Goal: Information Seeking & Learning: Learn about a topic

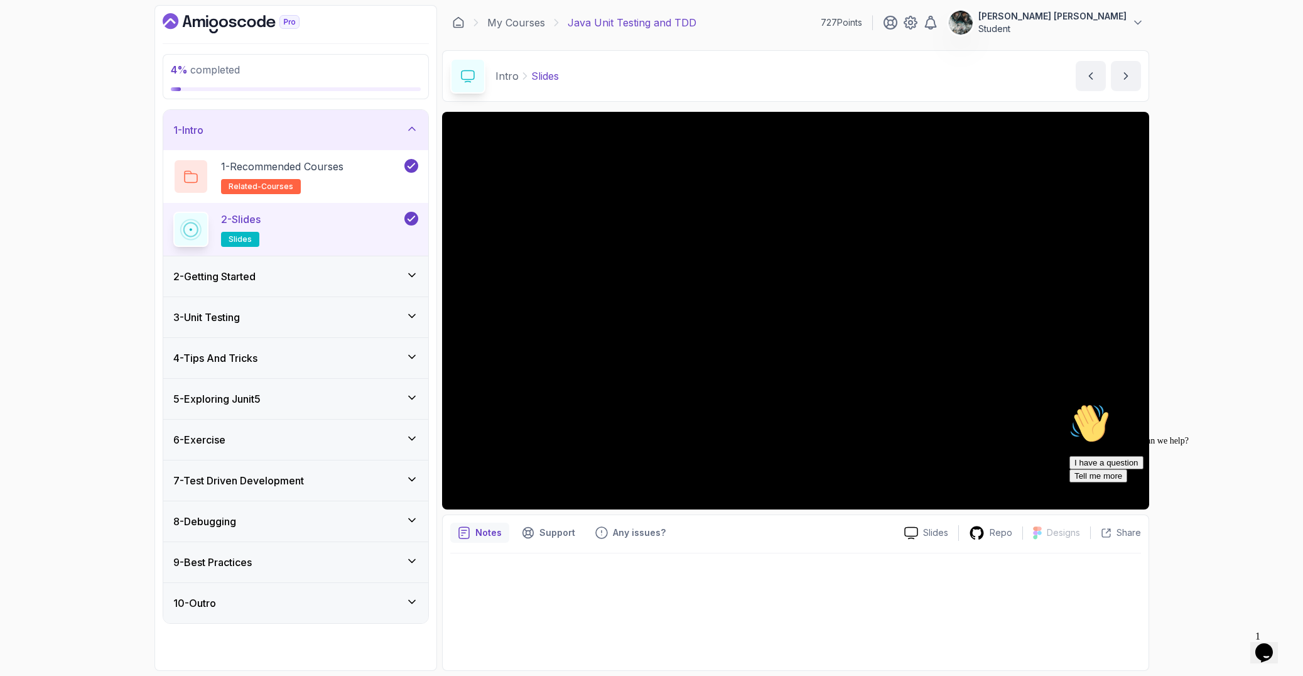
click at [1070, 403] on icon "Chat attention grabber" at bounding box center [1070, 403] width 0 height 0
drag, startPoint x: 1259, startPoint y: 647, endPoint x: 1235, endPoint y: 619, distance: 36.6
click at [1259, 647] on img at bounding box center [1269, 627] width 78 height 50
click at [1262, 648] on icon "Close Chat This icon closes the chat window." at bounding box center [1261, 655] width 15 height 15
drag, startPoint x: 1295, startPoint y: 598, endPoint x: 2521, endPoint y: 1198, distance: 1364.9
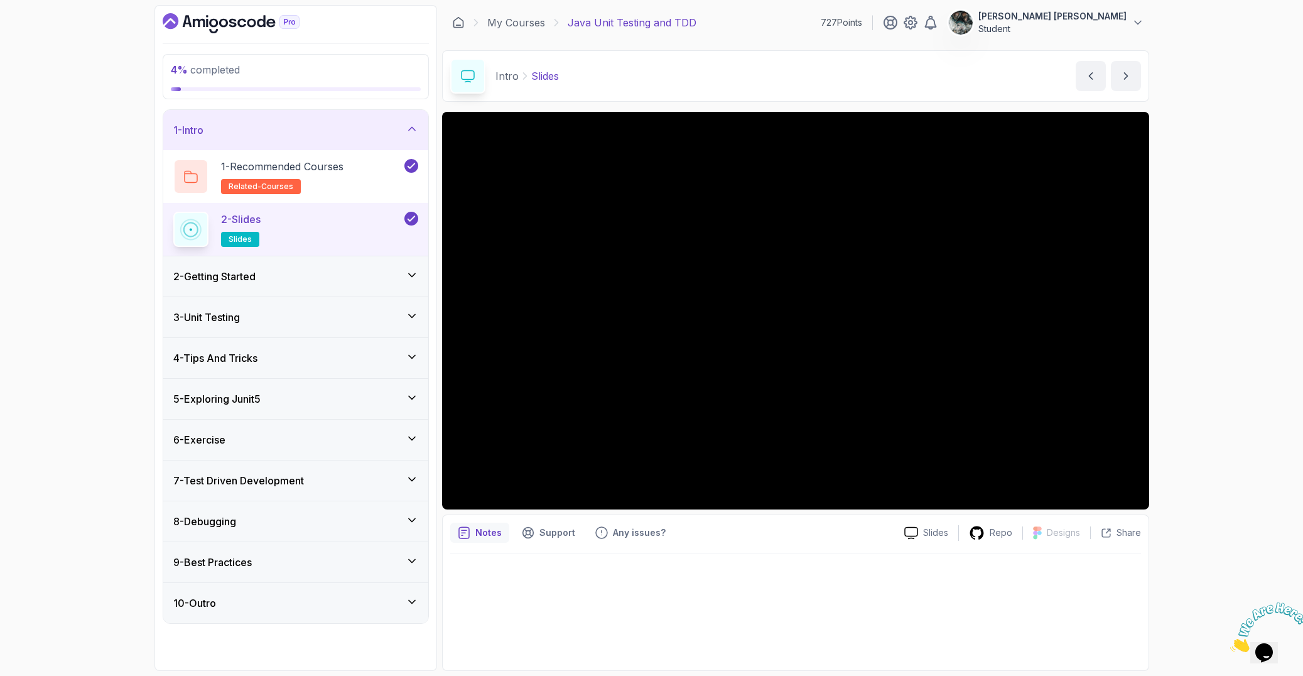
click at [1230, 643] on icon "Close" at bounding box center [1230, 648] width 0 height 11
click at [925, 536] on p "Slides" at bounding box center [935, 532] width 25 height 13
click at [994, 525] on div "Repo" at bounding box center [990, 533] width 63 height 16
click at [62, 173] on div "4 % completed 1 - Intro 1 - Recommended Courses related-courses 2 - Slides slid…" at bounding box center [651, 338] width 1303 height 676
click at [283, 285] on div "2 - Getting Started" at bounding box center [295, 276] width 265 height 40
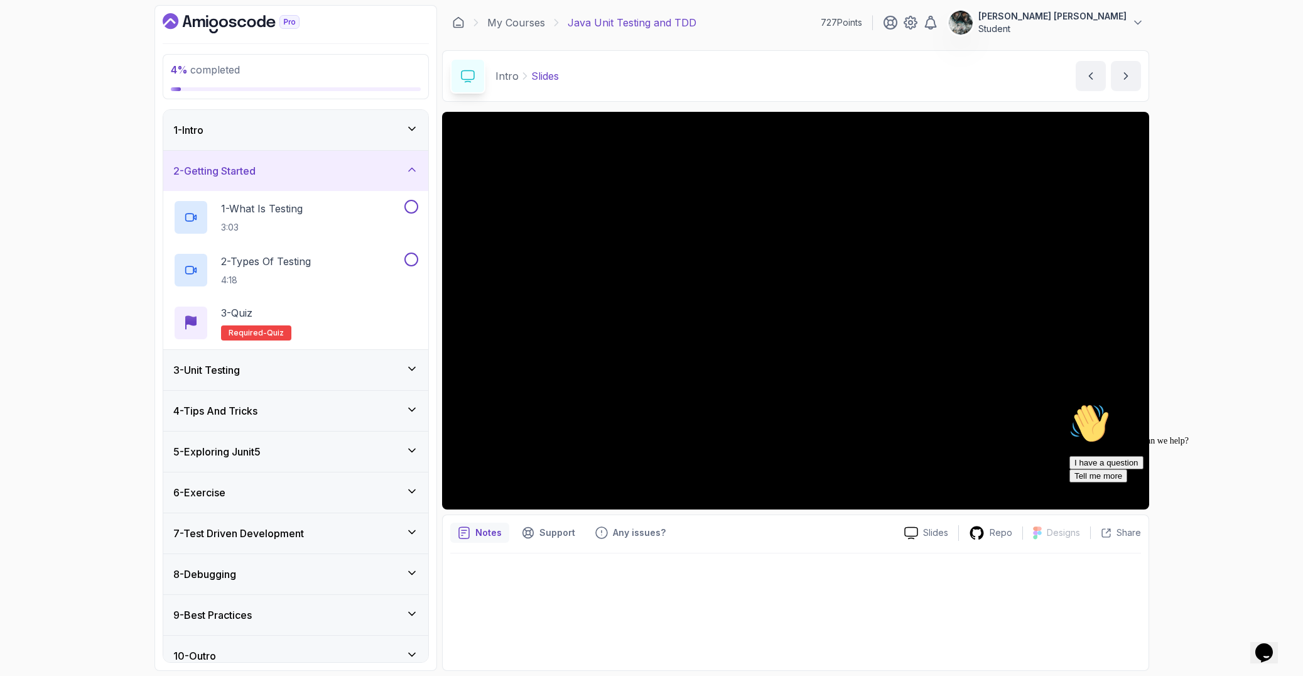
click at [257, 374] on div "3 - Unit Testing" at bounding box center [295, 369] width 245 height 15
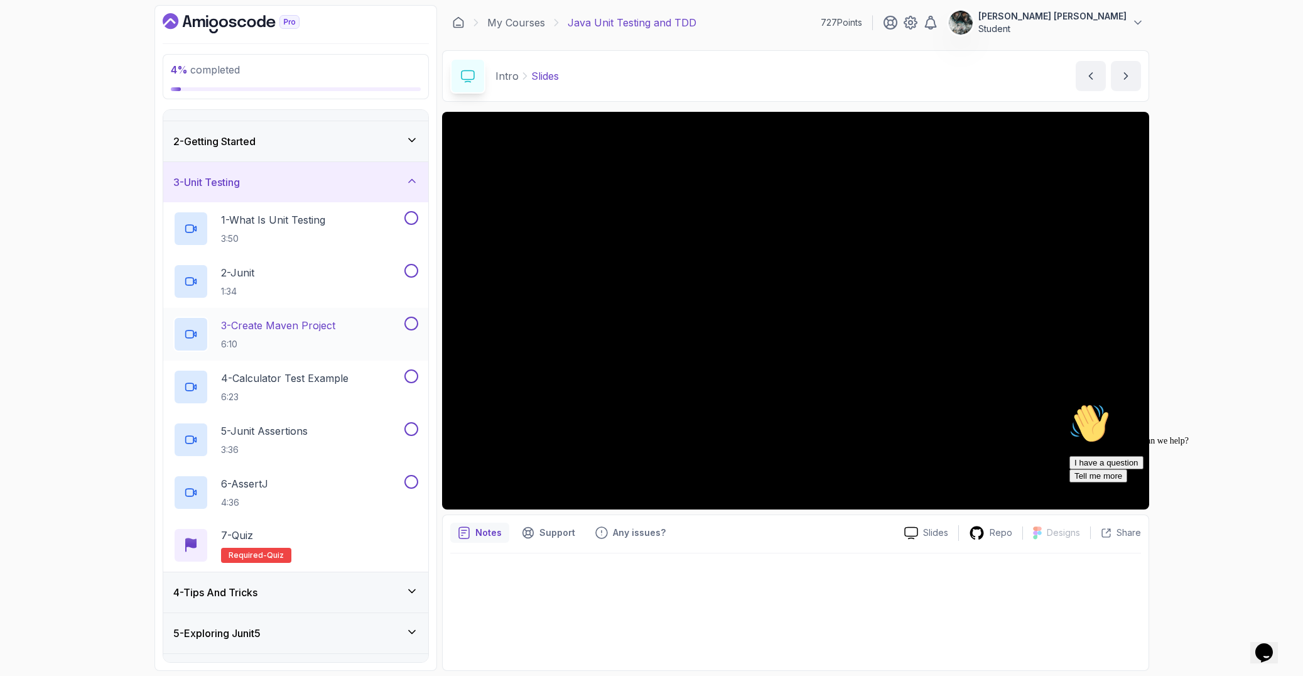
scroll to position [31, 0]
click at [302, 133] on div "2 - Getting Started" at bounding box center [295, 140] width 245 height 15
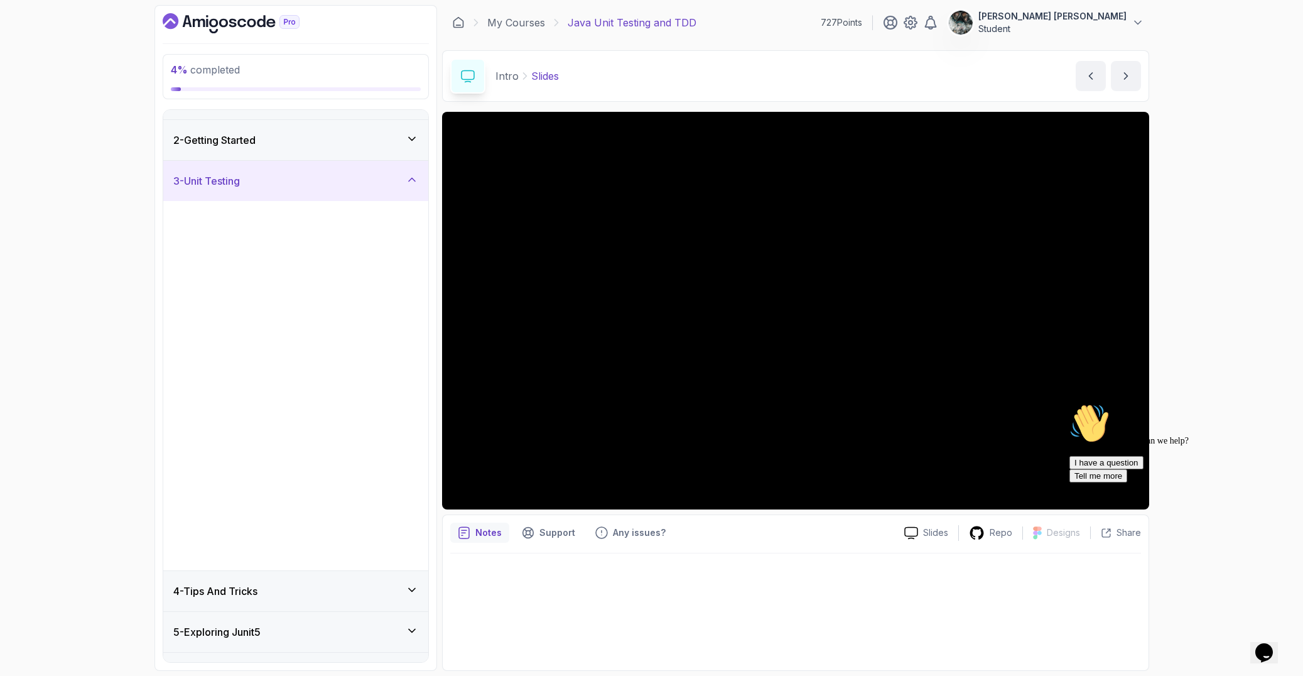
scroll to position [0, 0]
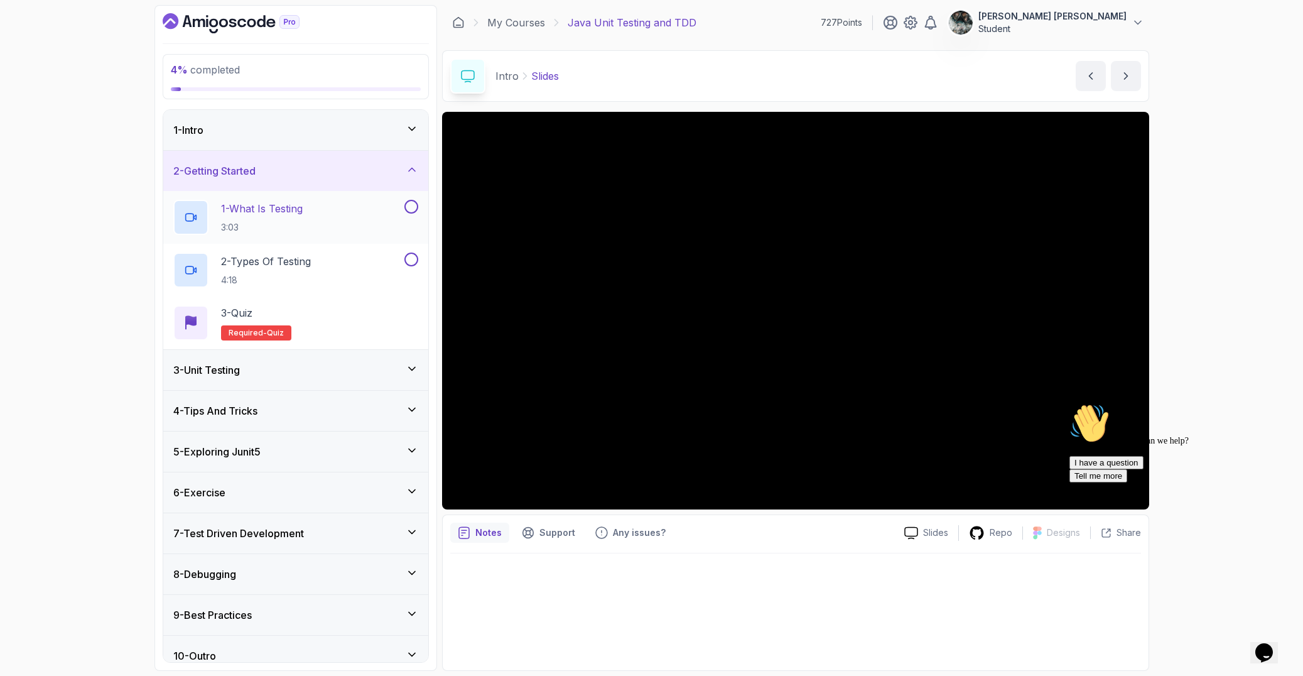
click at [345, 219] on div "1 - What Is Testing 3:03" at bounding box center [287, 217] width 229 height 35
click at [1273, 644] on icon "$i18n('chat', 'chat_widget')" at bounding box center [1265, 652] width 18 height 19
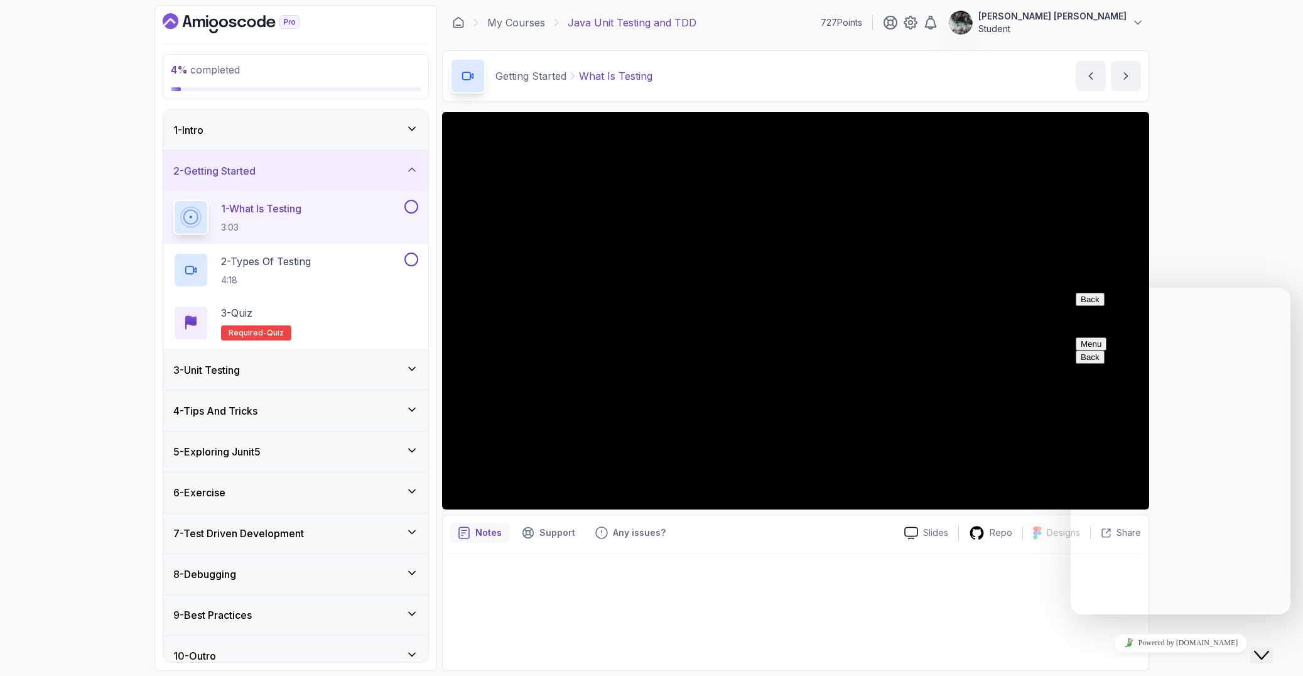
click at [1107, 337] on button "Menu" at bounding box center [1091, 343] width 31 height 13
click at [849, 558] on div at bounding box center [795, 607] width 691 height 109
click at [1107, 337] on button "Menu" at bounding box center [1091, 343] width 31 height 13
click at [1255, 648] on div "Close Chat This icon closes the chat window." at bounding box center [1261, 655] width 15 height 15
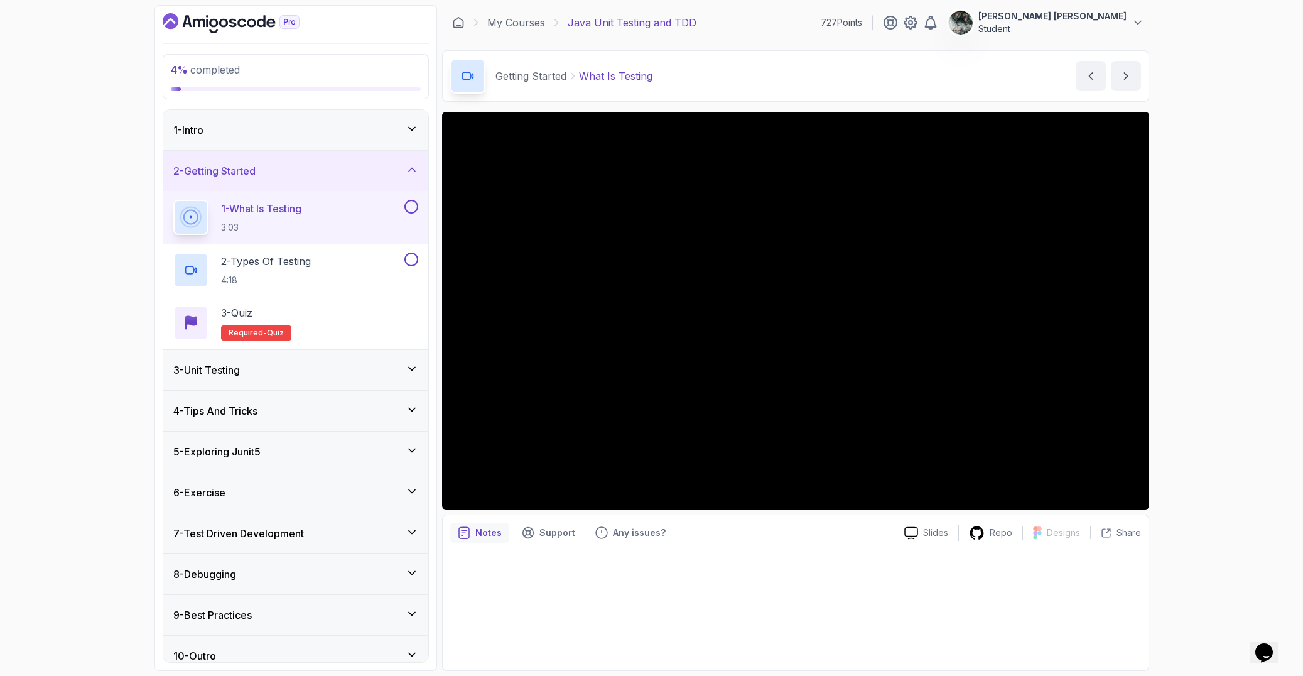
click at [416, 203] on button at bounding box center [411, 207] width 14 height 14
click at [323, 261] on div "2 - Types Of Testing 4:18" at bounding box center [287, 269] width 229 height 35
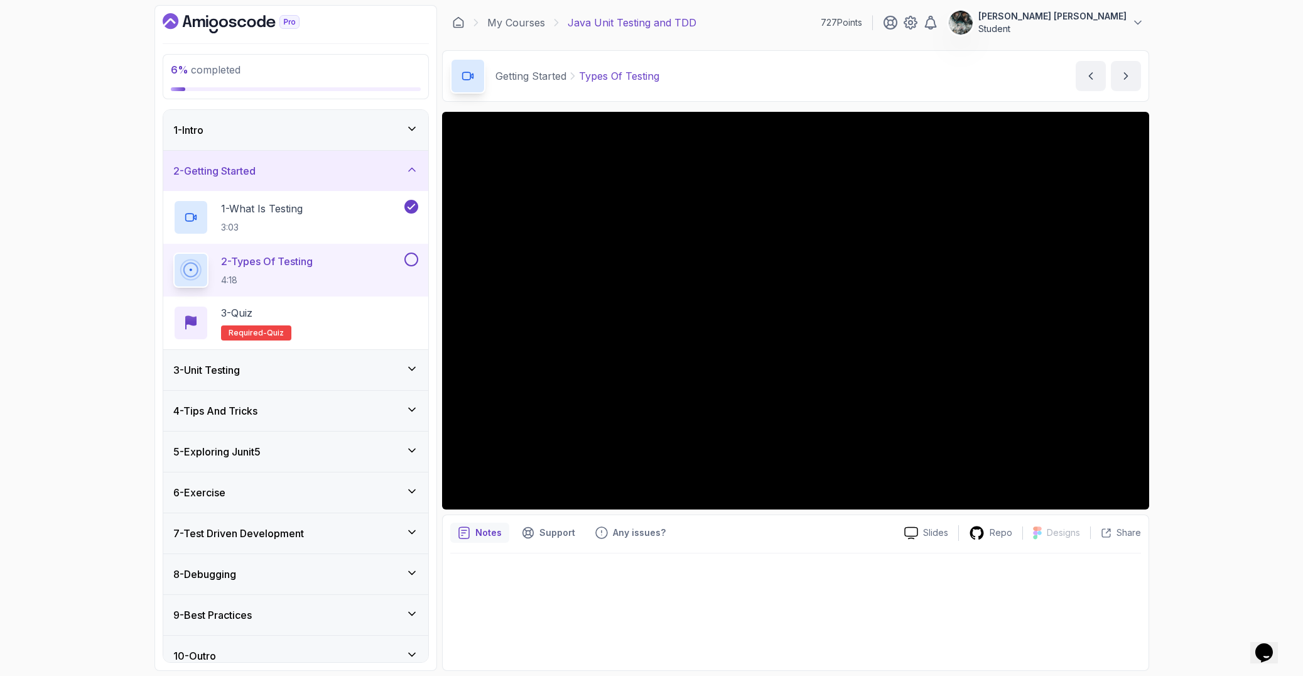
click at [409, 256] on button at bounding box center [411, 259] width 14 height 14
click at [315, 315] on div "3 - Quiz Required- quiz" at bounding box center [295, 322] width 245 height 35
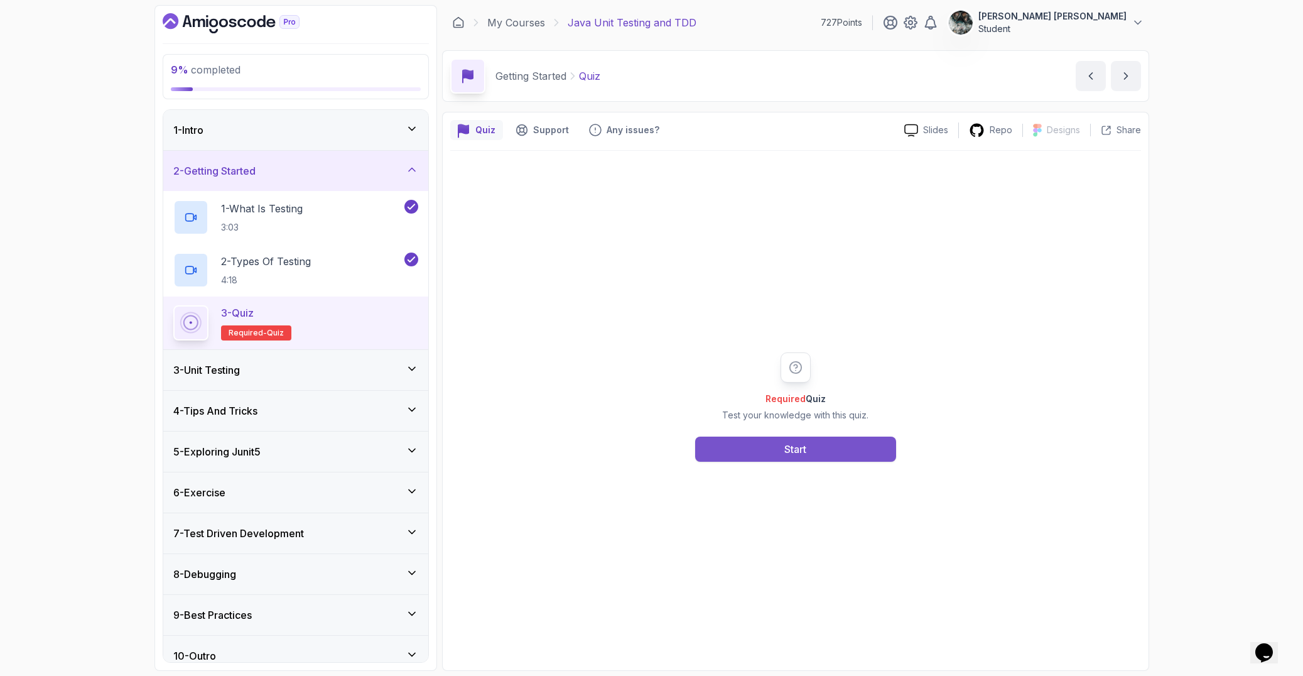
click at [854, 450] on button "Start" at bounding box center [795, 449] width 201 height 25
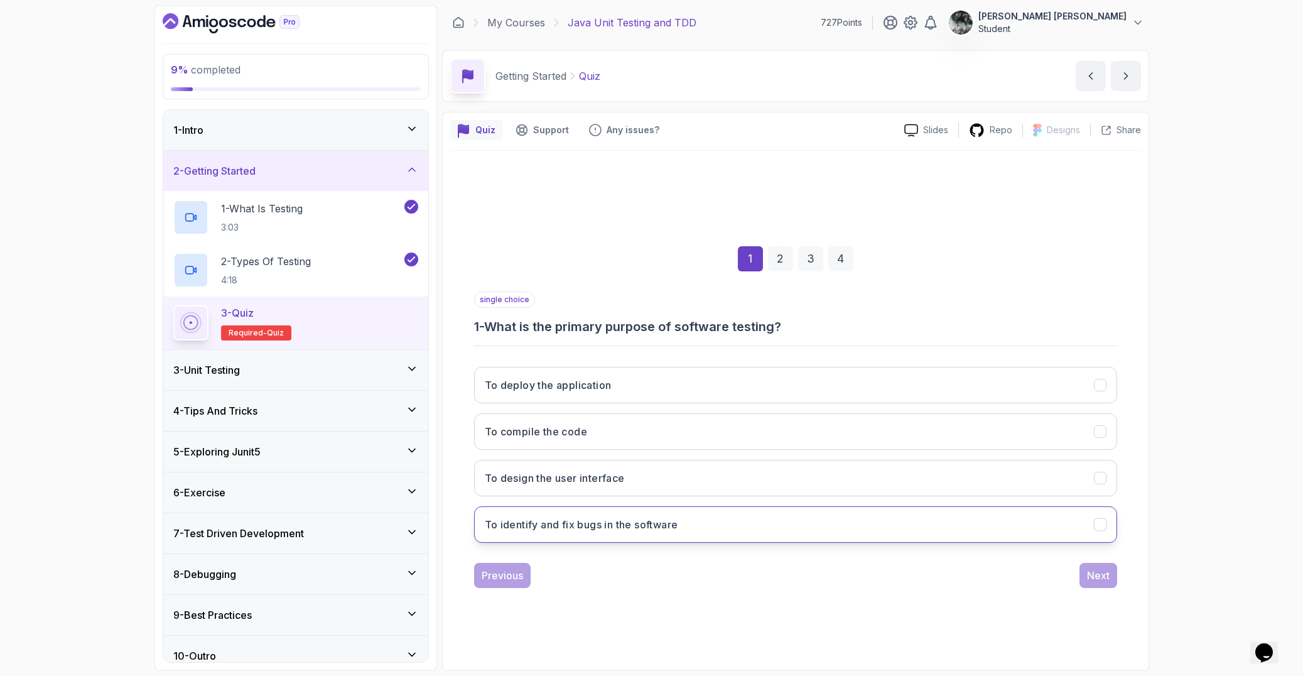
click at [692, 529] on button "To identify and fix bugs in the software" at bounding box center [795, 524] width 643 height 36
click at [1093, 575] on div "Next" at bounding box center [1098, 575] width 23 height 15
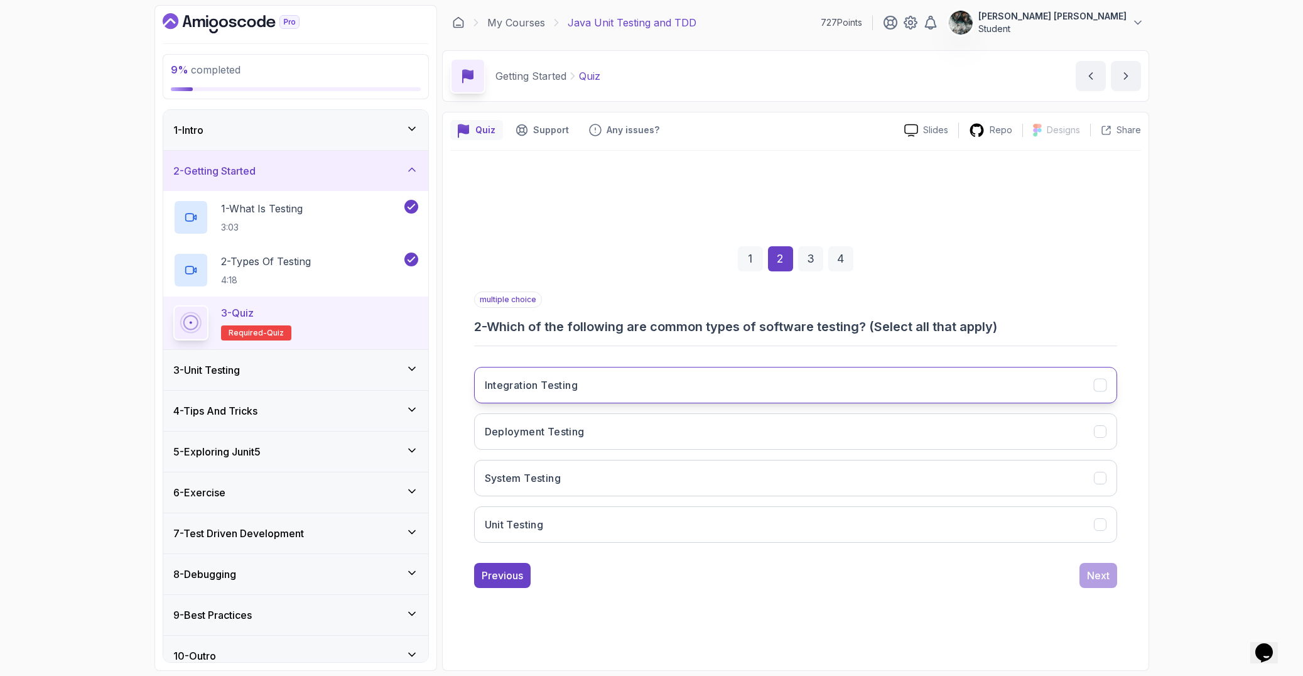
click at [565, 375] on button "Integration Testing" at bounding box center [795, 385] width 643 height 36
click at [555, 477] on h3 "System Testing" at bounding box center [523, 477] width 77 height 15
click at [549, 514] on button "Unit Testing" at bounding box center [795, 524] width 643 height 36
click at [1120, 580] on div "1 2 3 4 multiple choice 2 - Which of the following are common types of software…" at bounding box center [795, 407] width 691 height 382
click at [1100, 580] on div "Next" at bounding box center [1098, 575] width 23 height 15
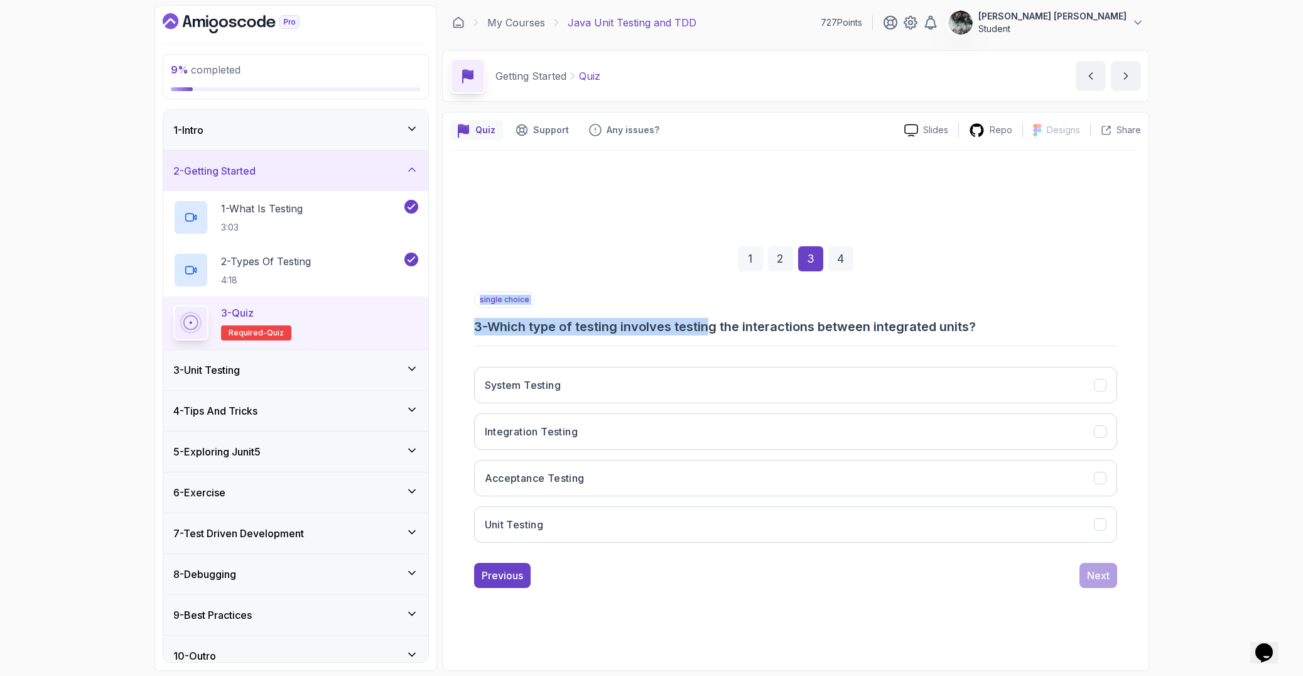
drag, startPoint x: 715, startPoint y: 325, endPoint x: 1033, endPoint y: 344, distance: 318.3
click at [1032, 344] on div "single choice 3 - Which type of testing involves testing the interactions betwe…" at bounding box center [795, 421] width 643 height 261
click at [1035, 326] on h3 "3 - Which type of testing involves testing the interactions between integrated …" at bounding box center [795, 327] width 643 height 18
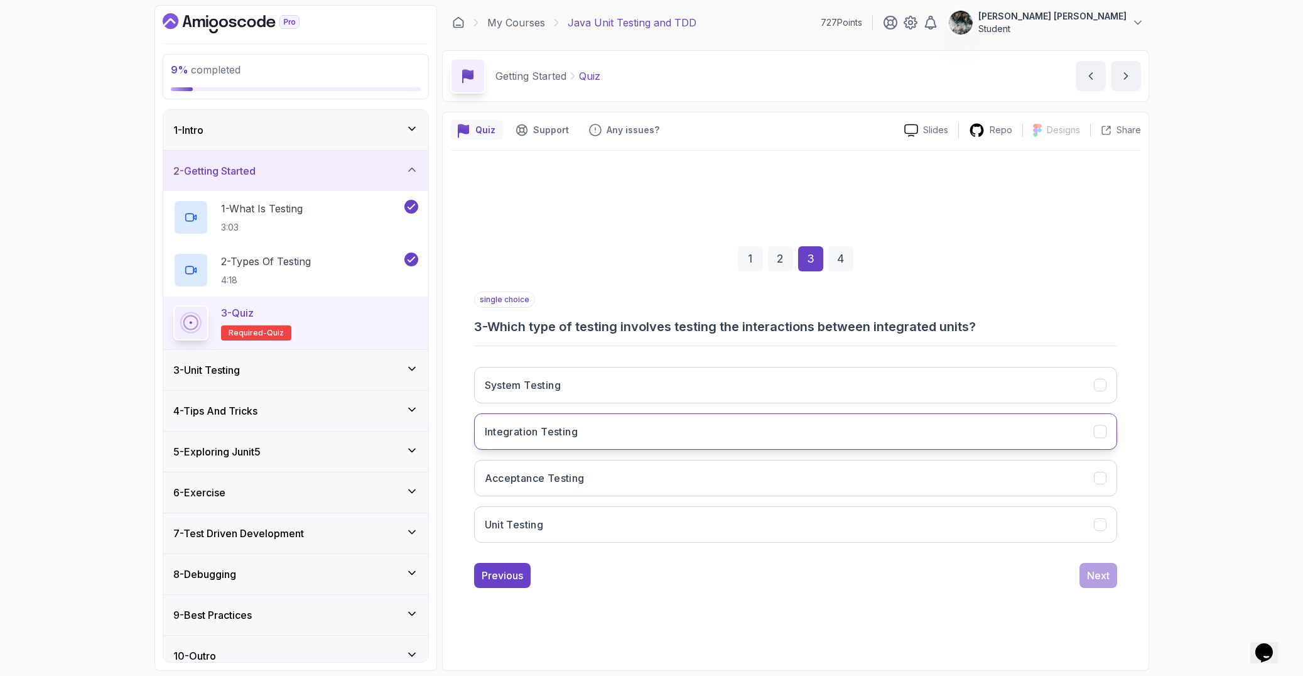
click at [610, 432] on button "Integration Testing" at bounding box center [795, 431] width 643 height 36
click at [1095, 588] on div "1 2 3 4 single choice 3 - Which type of testing involves testing the interactio…" at bounding box center [795, 407] width 691 height 382
click at [1090, 571] on div "Next" at bounding box center [1098, 575] width 23 height 15
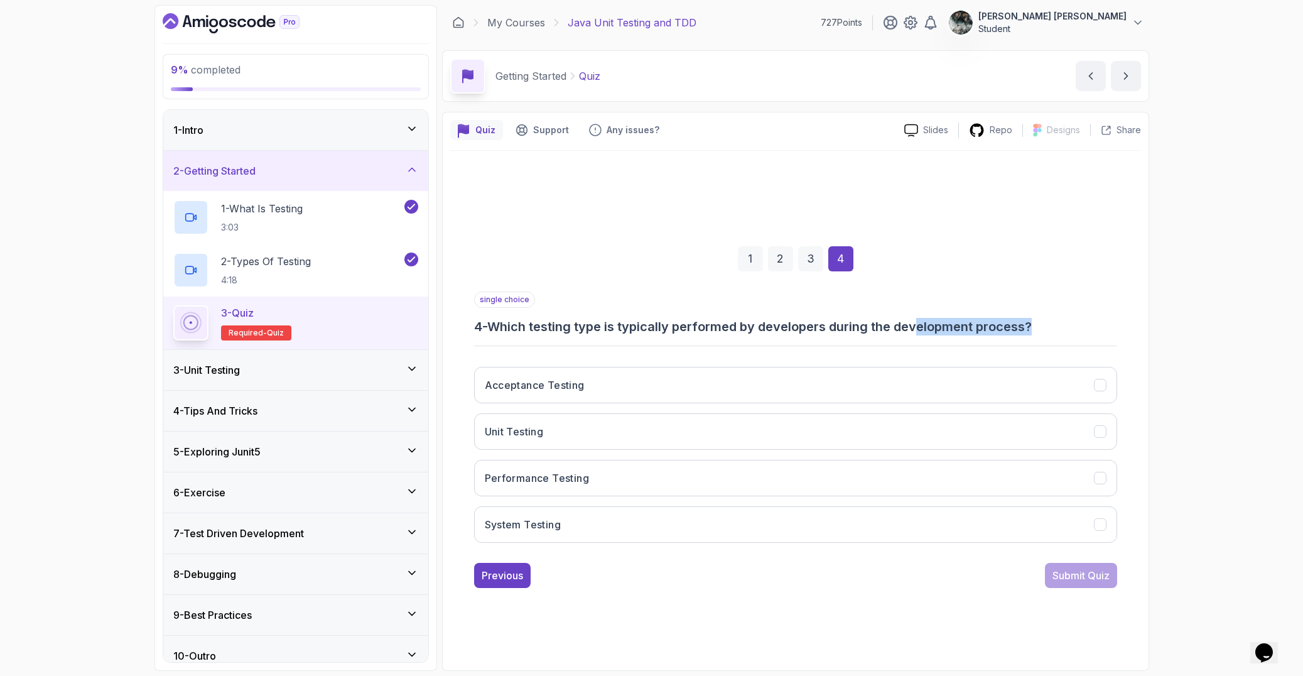
drag, startPoint x: 923, startPoint y: 322, endPoint x: 1050, endPoint y: 321, distance: 126.2
click at [1050, 321] on h3 "4 - Which testing type is typically performed by developers during the developm…" at bounding box center [795, 327] width 643 height 18
click at [590, 440] on button "Unit Testing" at bounding box center [795, 431] width 643 height 36
click at [1091, 582] on div "Submit Quiz" at bounding box center [1081, 575] width 57 height 15
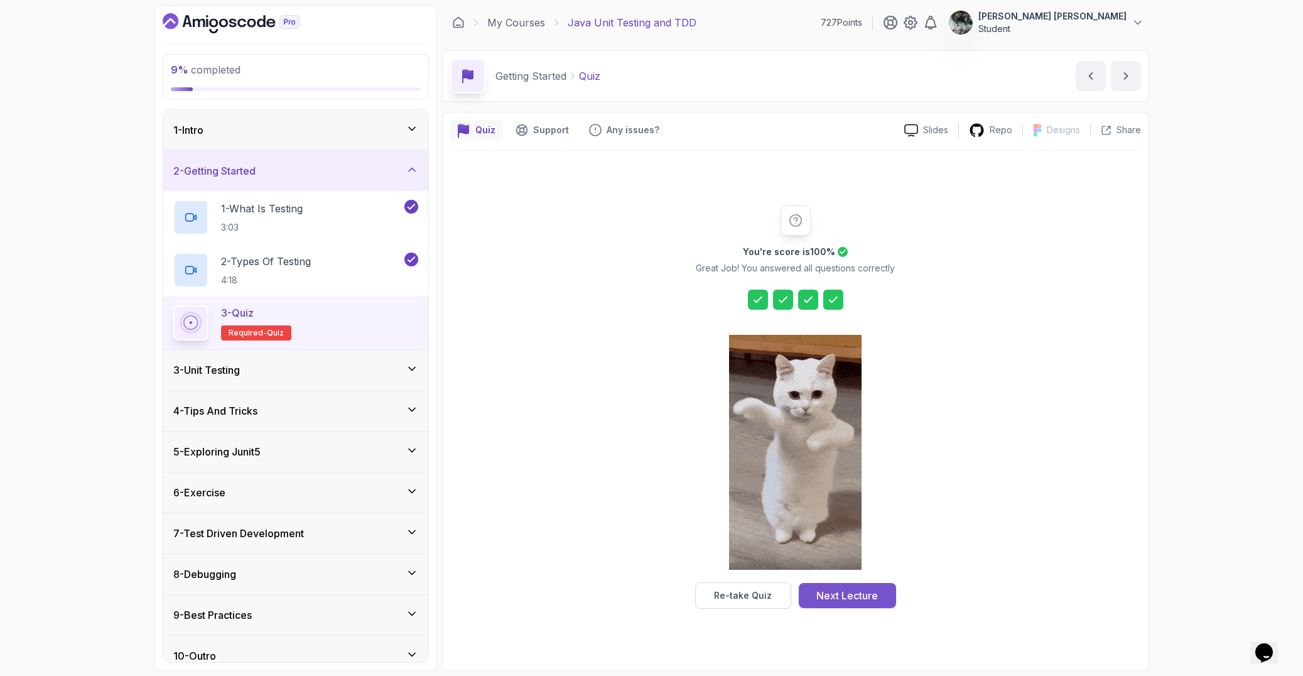
click at [860, 589] on div "Next Lecture" at bounding box center [847, 595] width 62 height 15
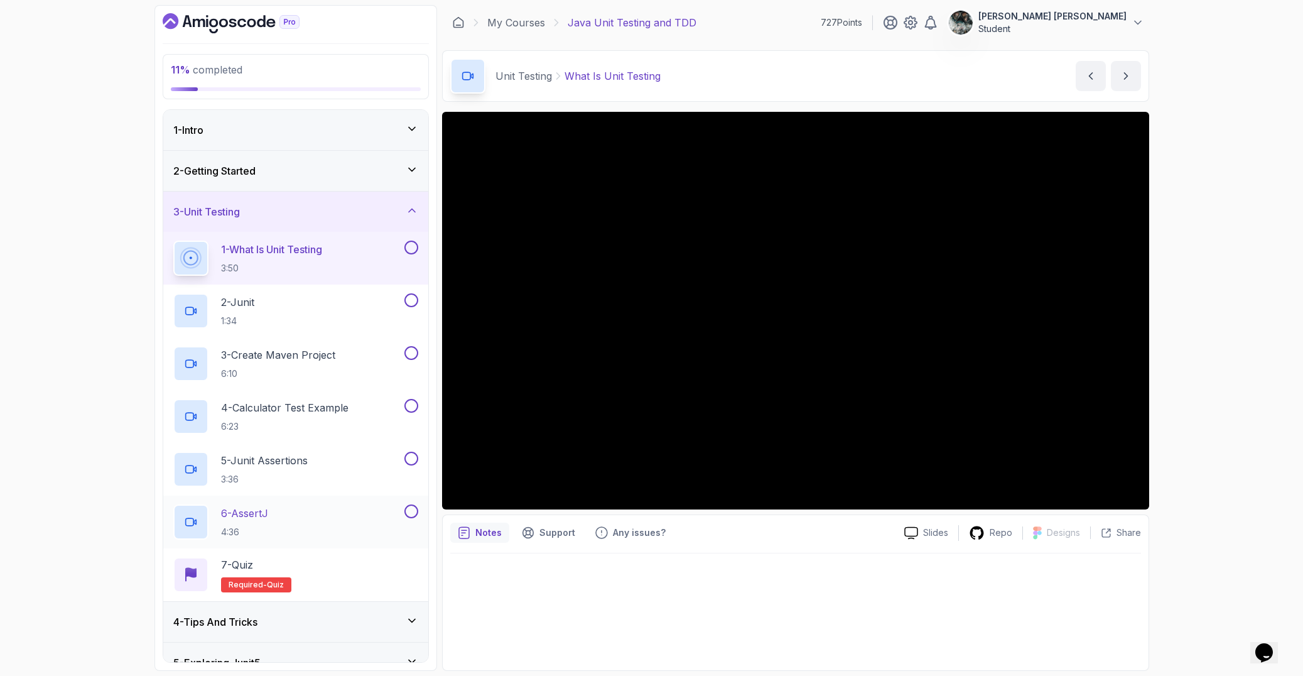
scroll to position [225, 0]
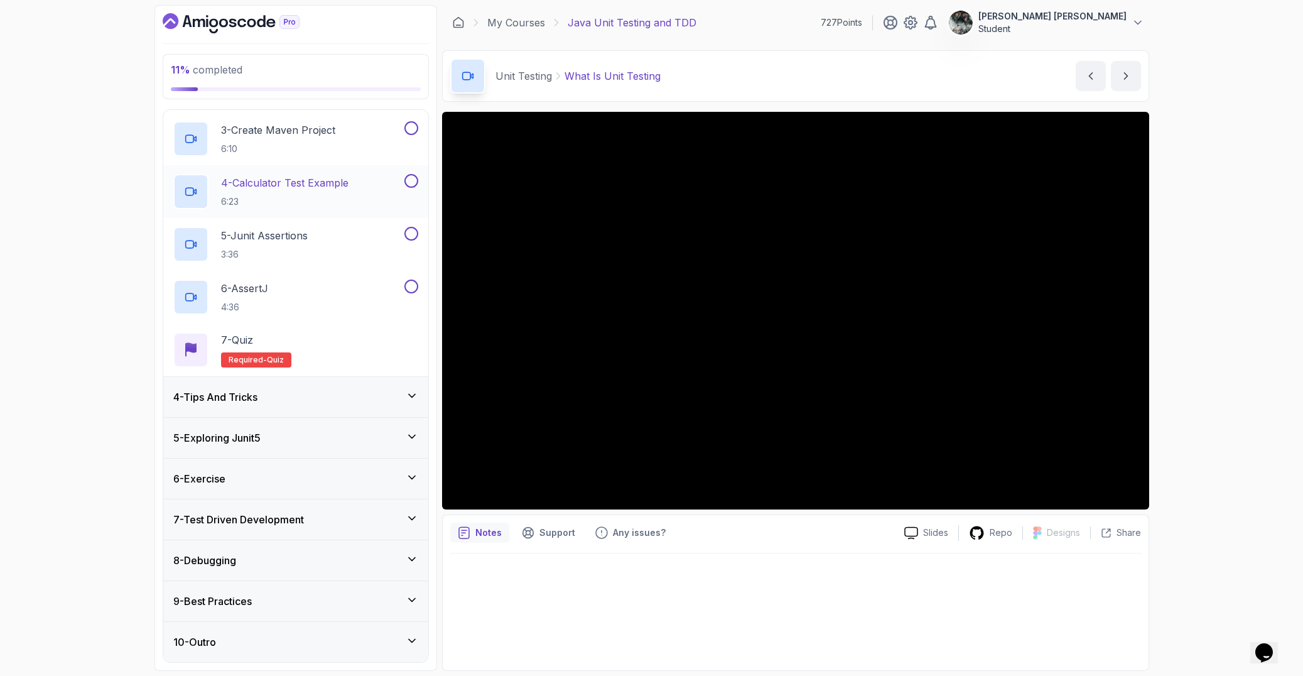
click at [276, 393] on div "4 - Tips And Tricks" at bounding box center [295, 396] width 245 height 15
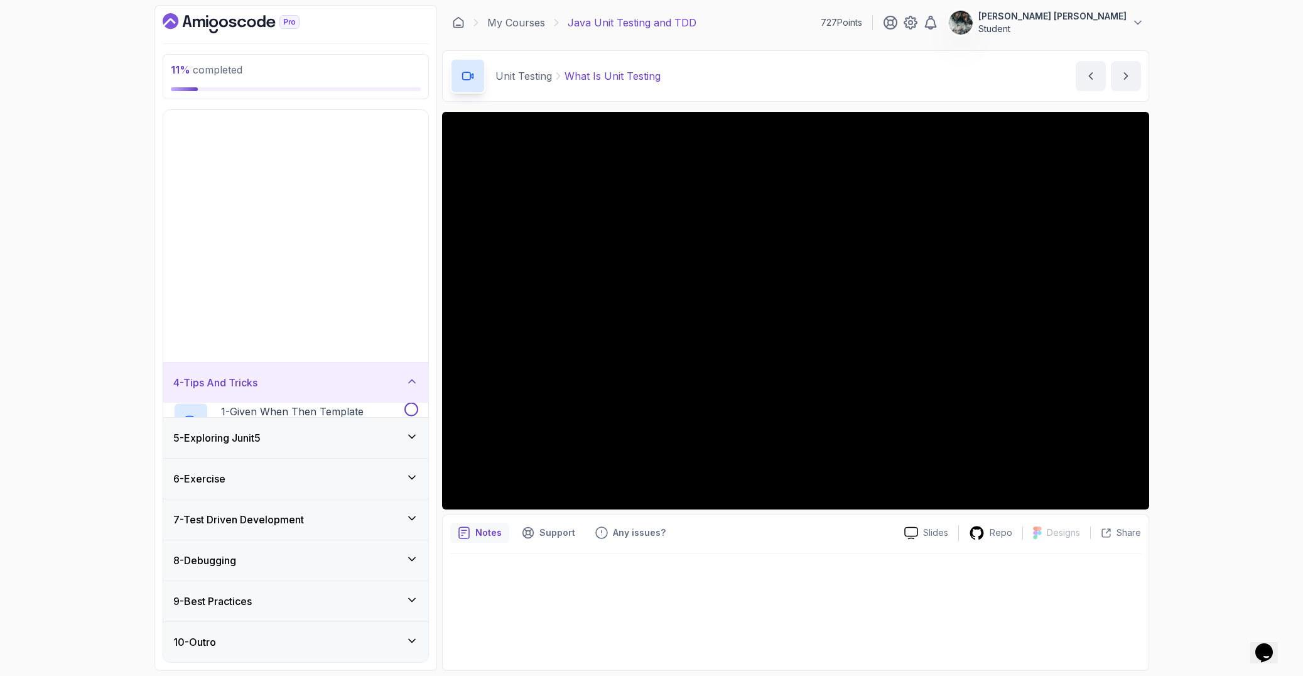
scroll to position [0, 0]
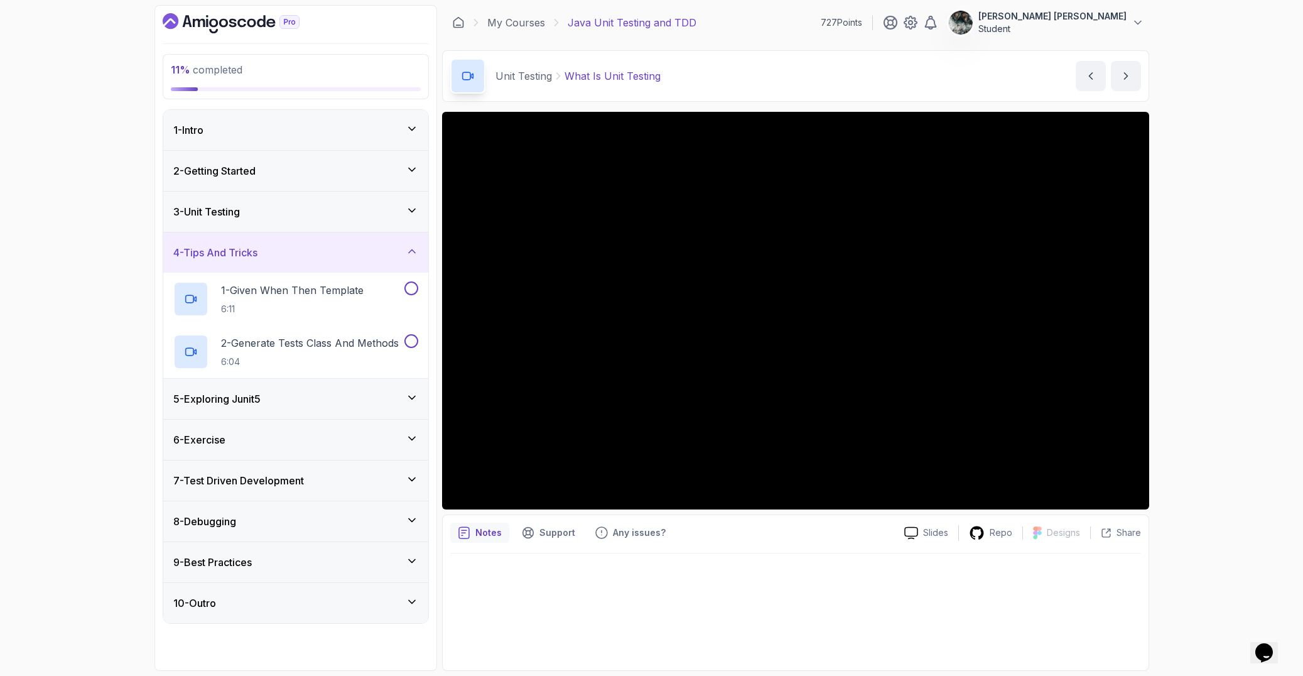
click at [223, 449] on div "6 - Exercise" at bounding box center [295, 440] width 265 height 40
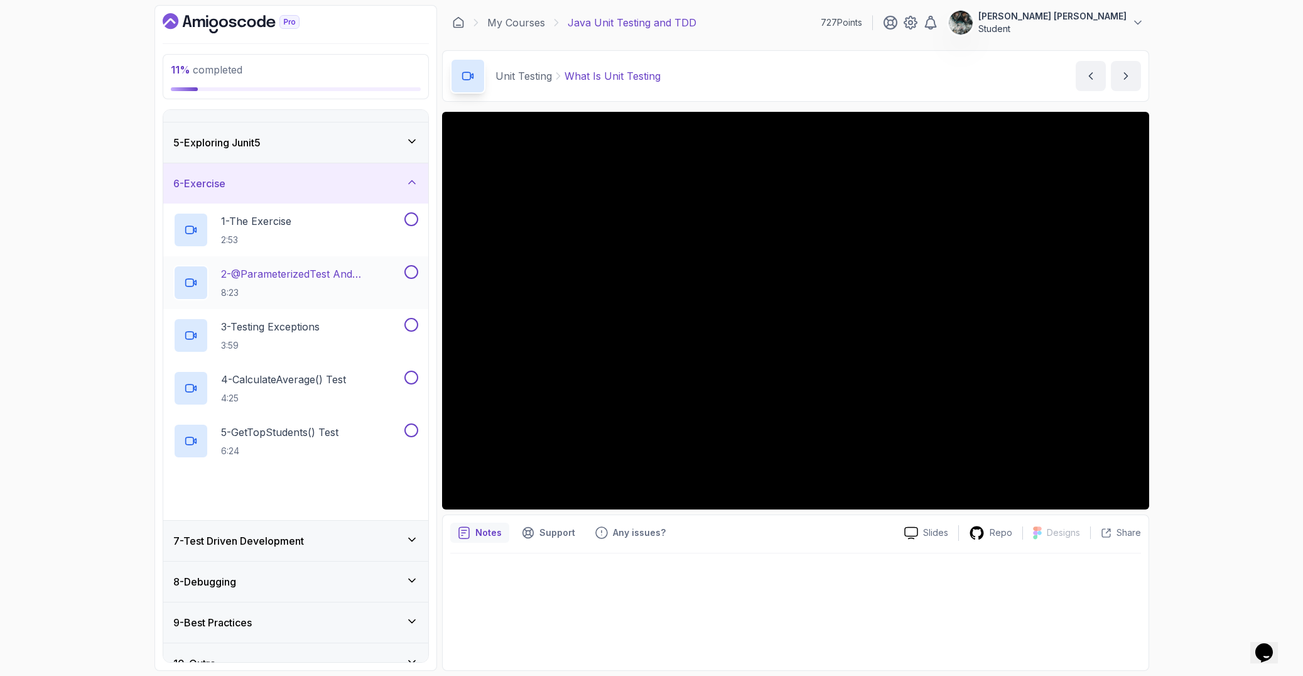
scroll to position [172, 0]
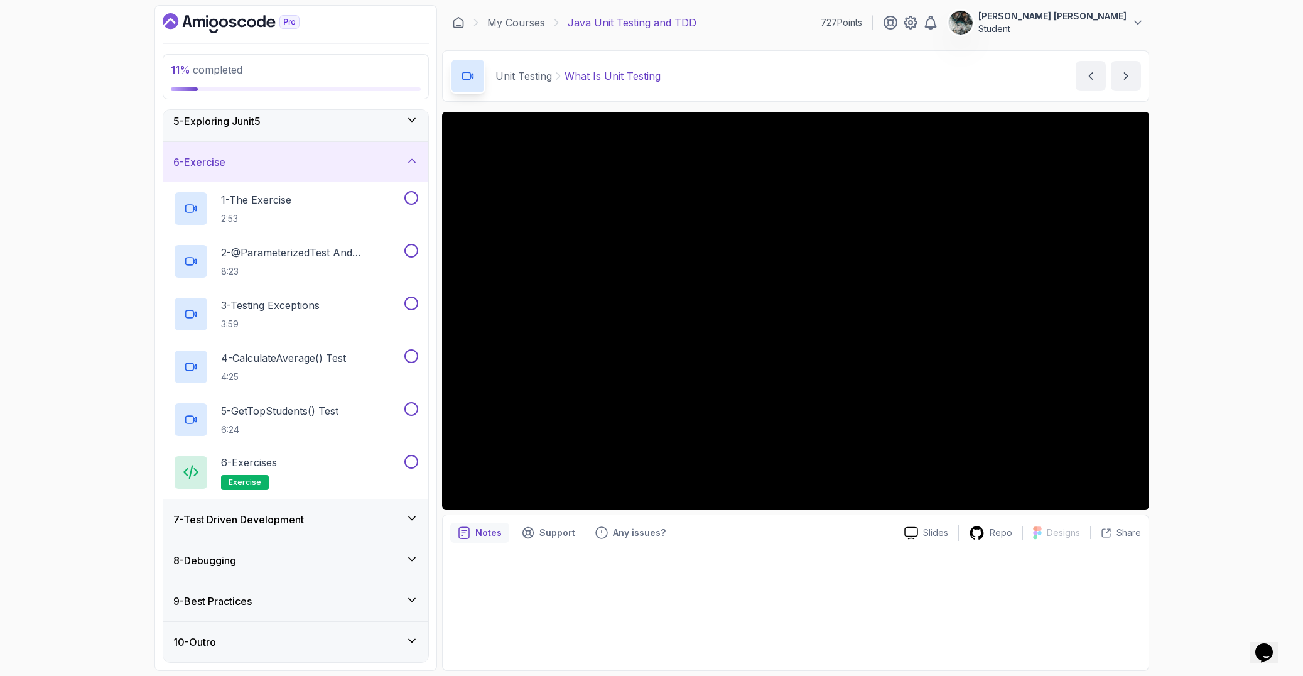
click at [275, 521] on h3 "7 - Test Driven Development" at bounding box center [238, 519] width 131 height 15
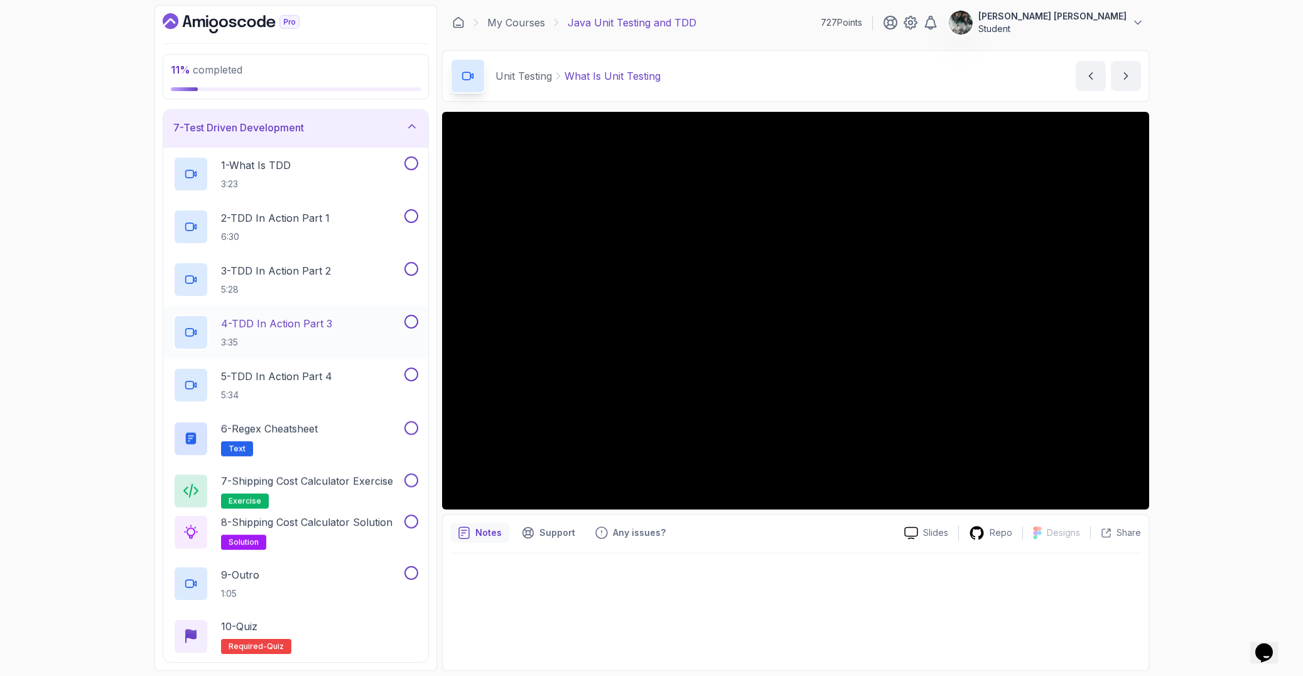
scroll to position [383, 0]
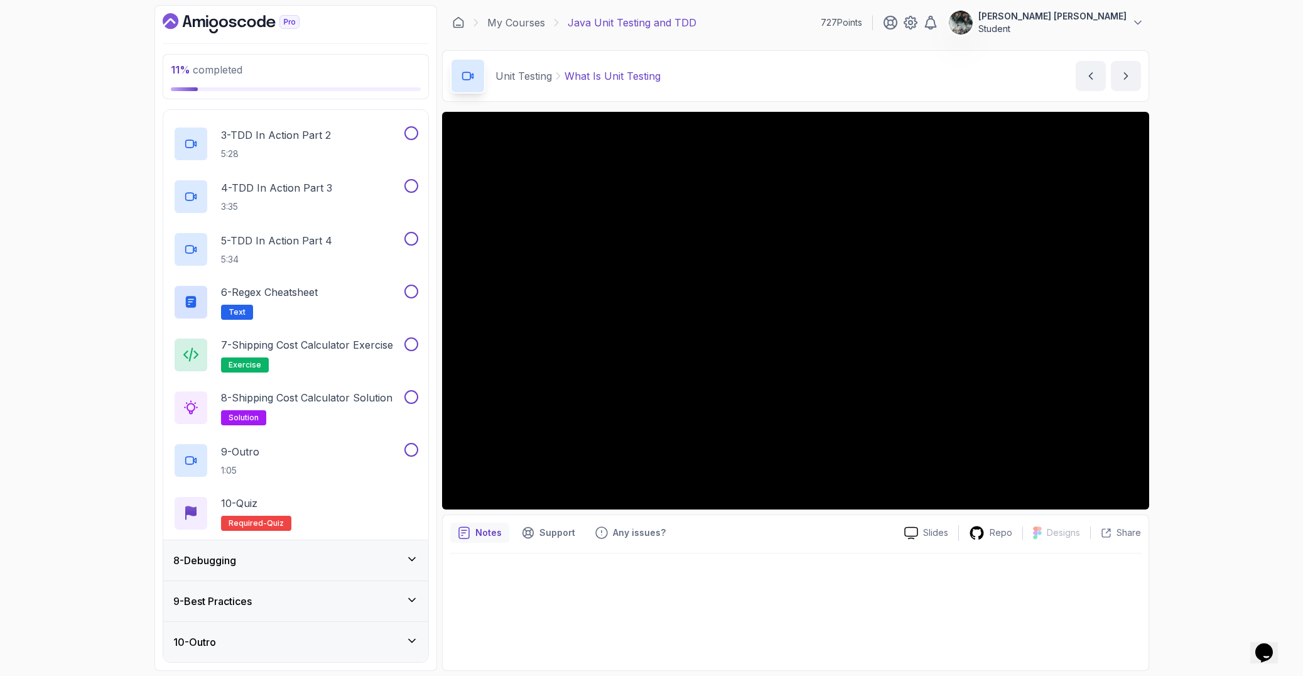
click at [264, 560] on div "8 - Debugging" at bounding box center [295, 560] width 245 height 15
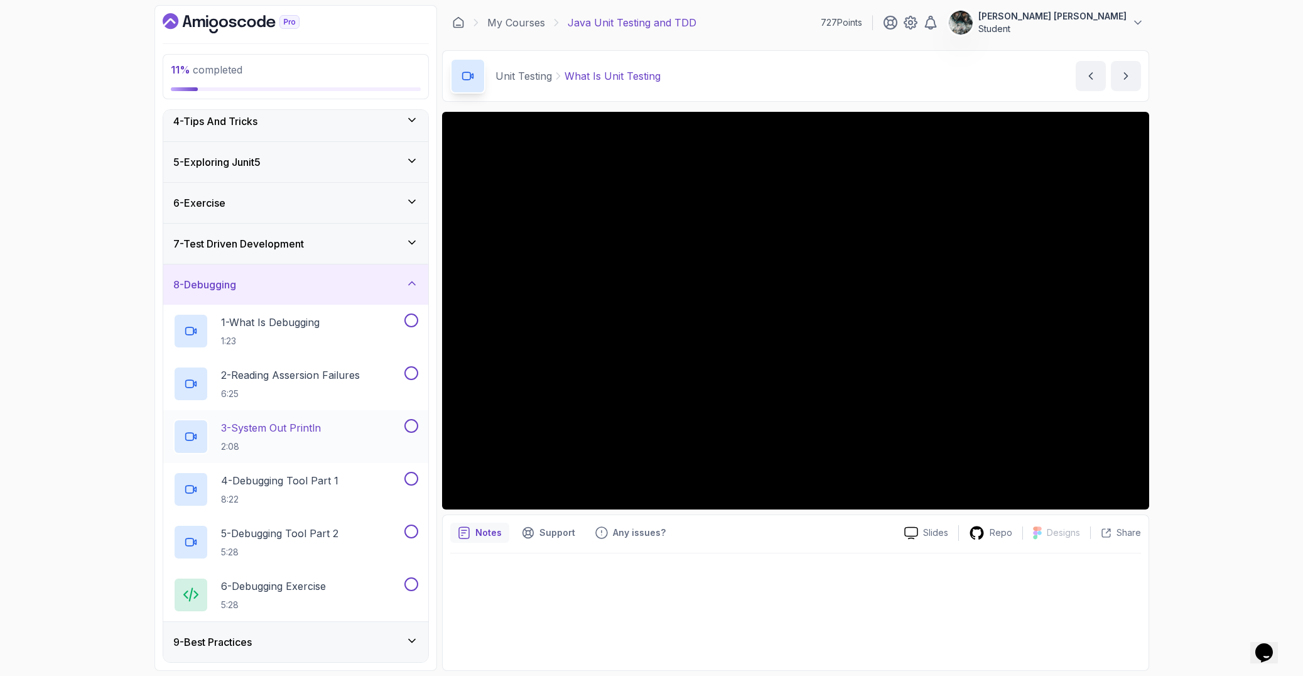
scroll to position [172, 0]
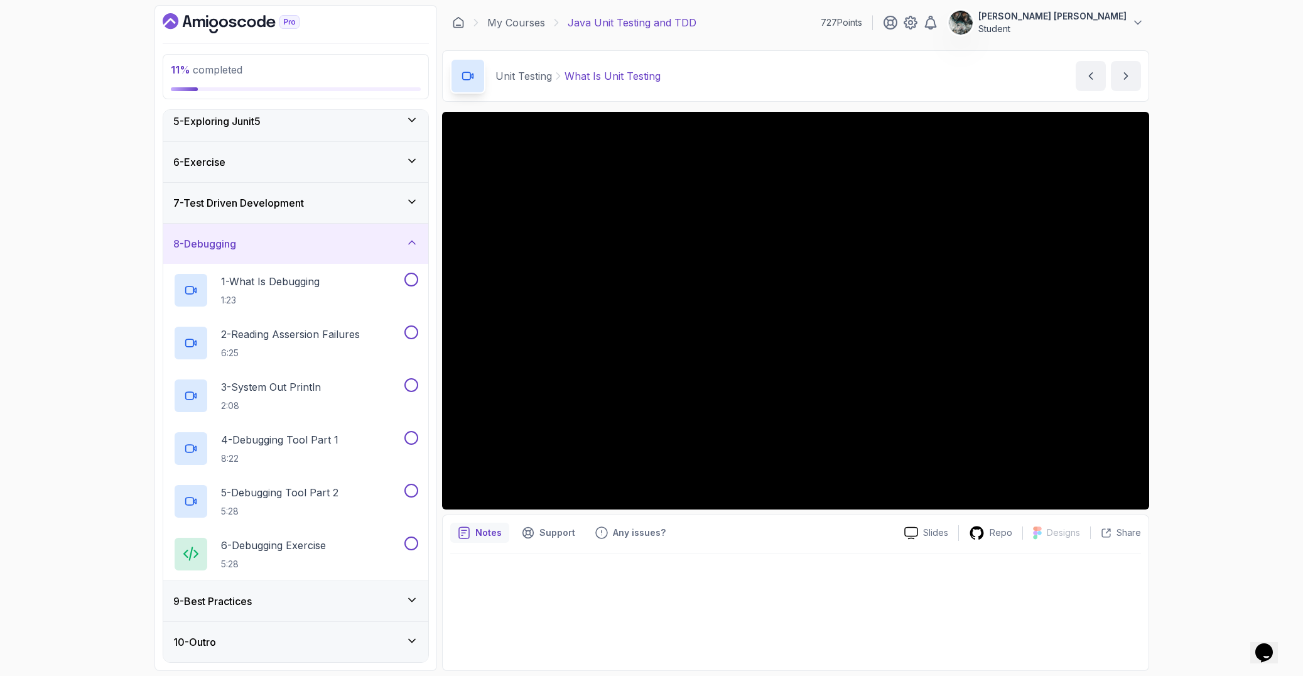
click at [346, 241] on div "8 - Debugging" at bounding box center [295, 243] width 245 height 15
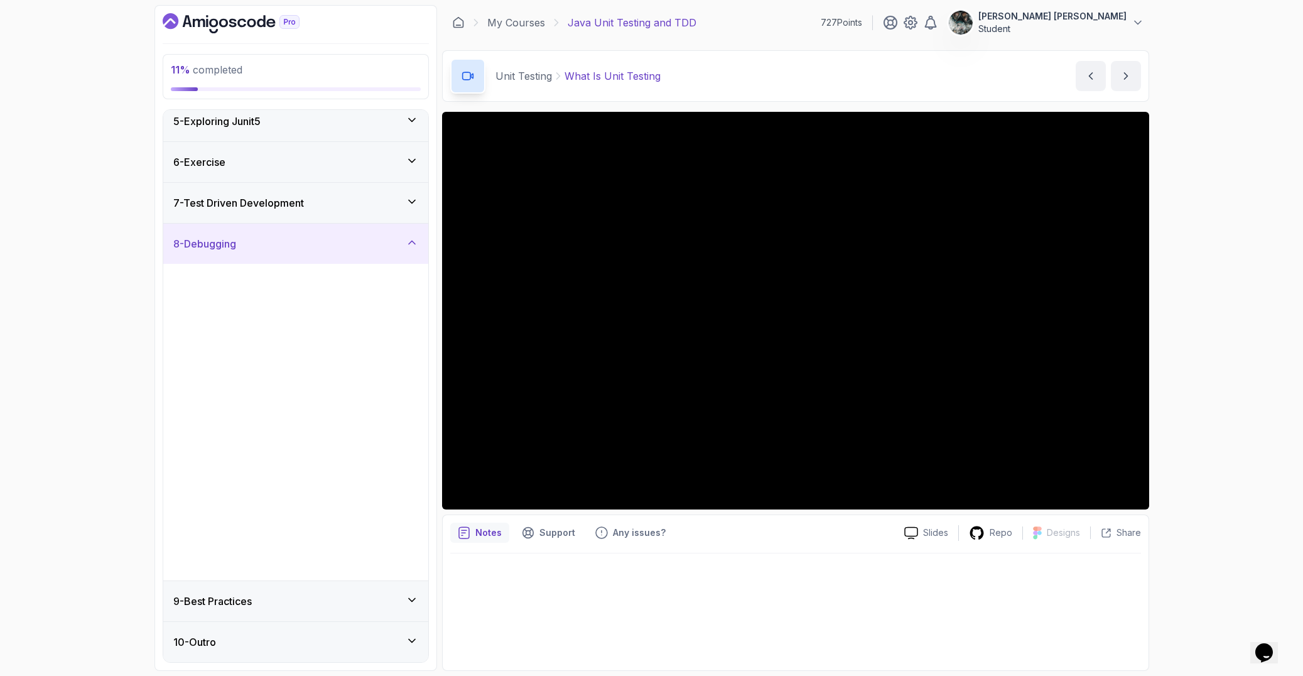
scroll to position [0, 0]
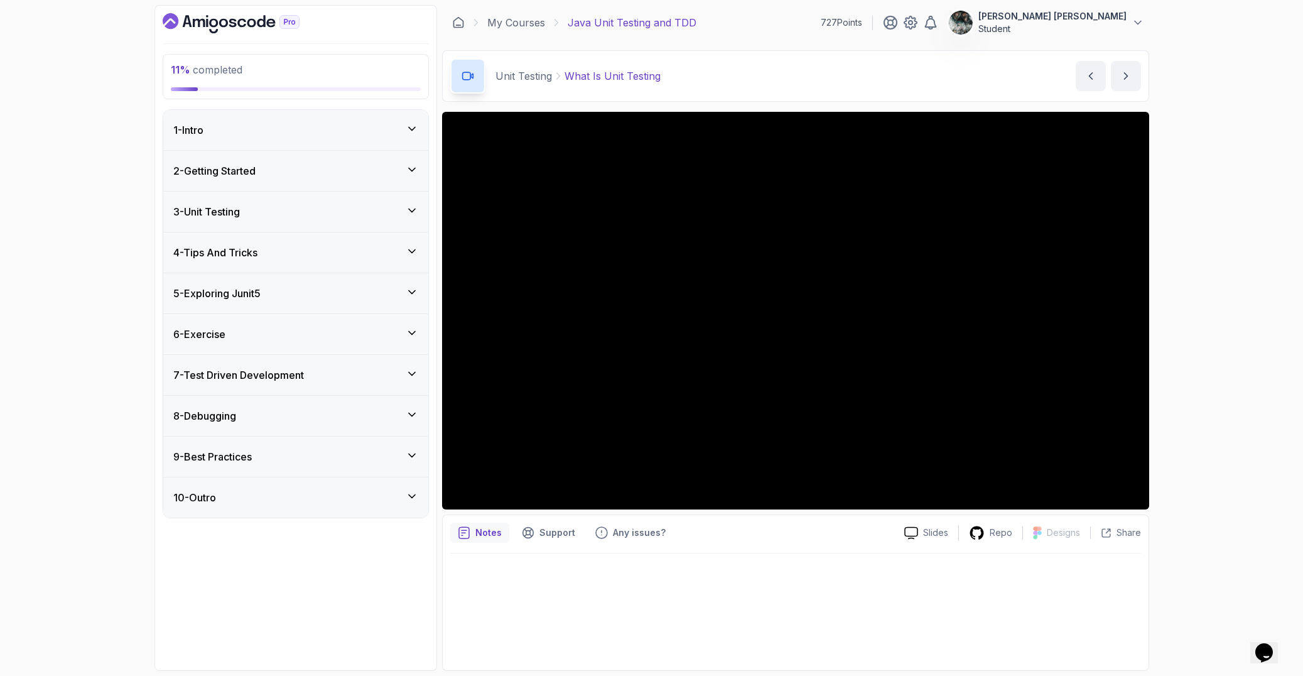
click at [334, 136] on div "1 - Intro" at bounding box center [295, 129] width 245 height 15
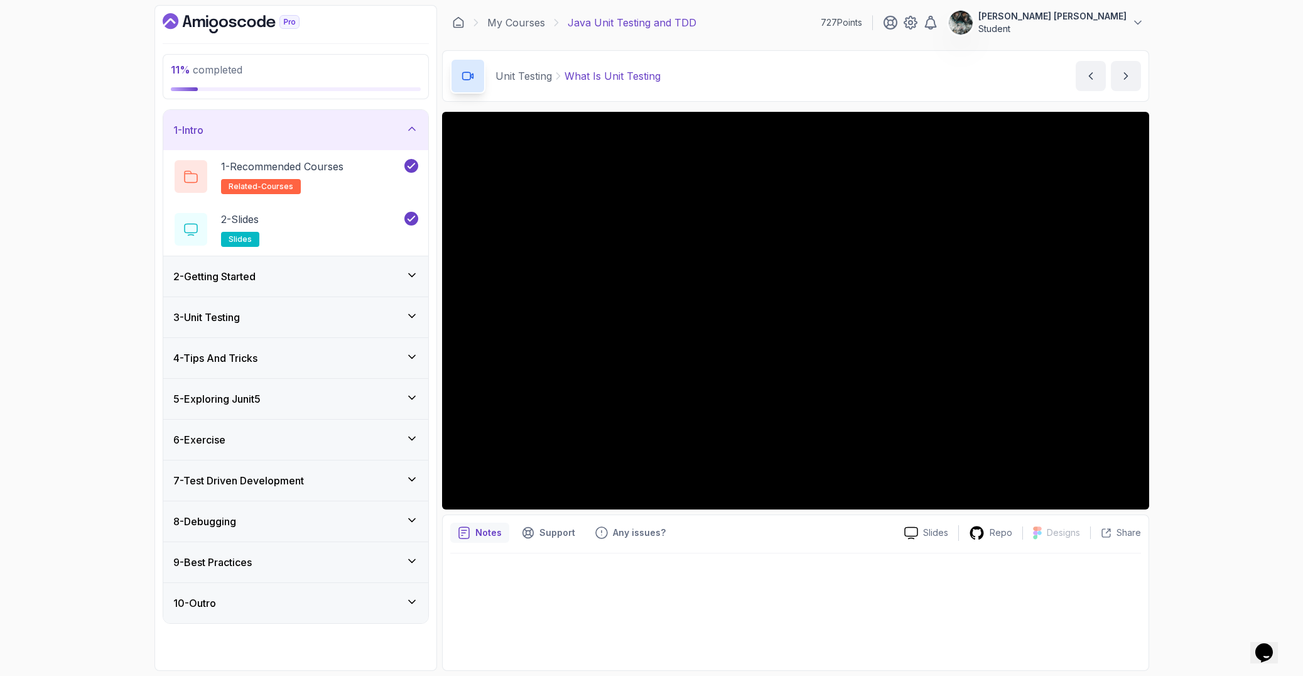
click at [315, 133] on div "1 - Intro" at bounding box center [295, 129] width 245 height 15
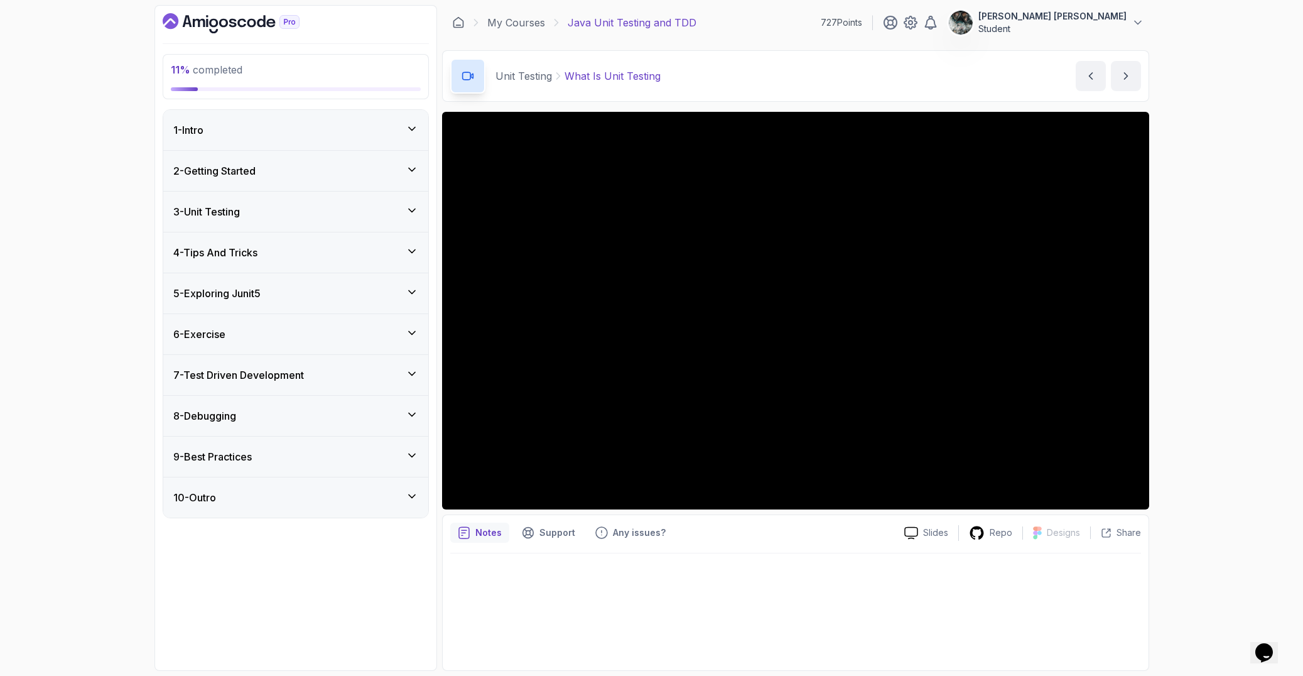
click at [274, 171] on div "2 - Getting Started" at bounding box center [295, 170] width 245 height 15
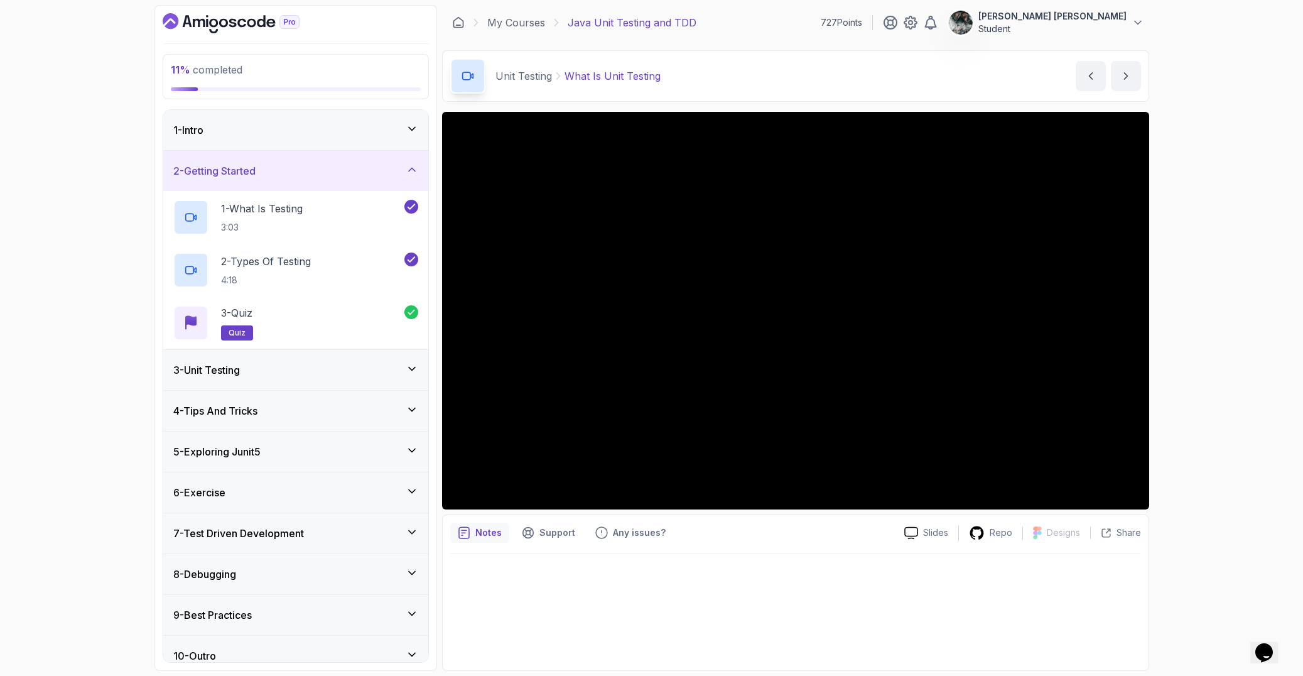
click at [316, 368] on div "3 - Unit Testing" at bounding box center [295, 369] width 245 height 15
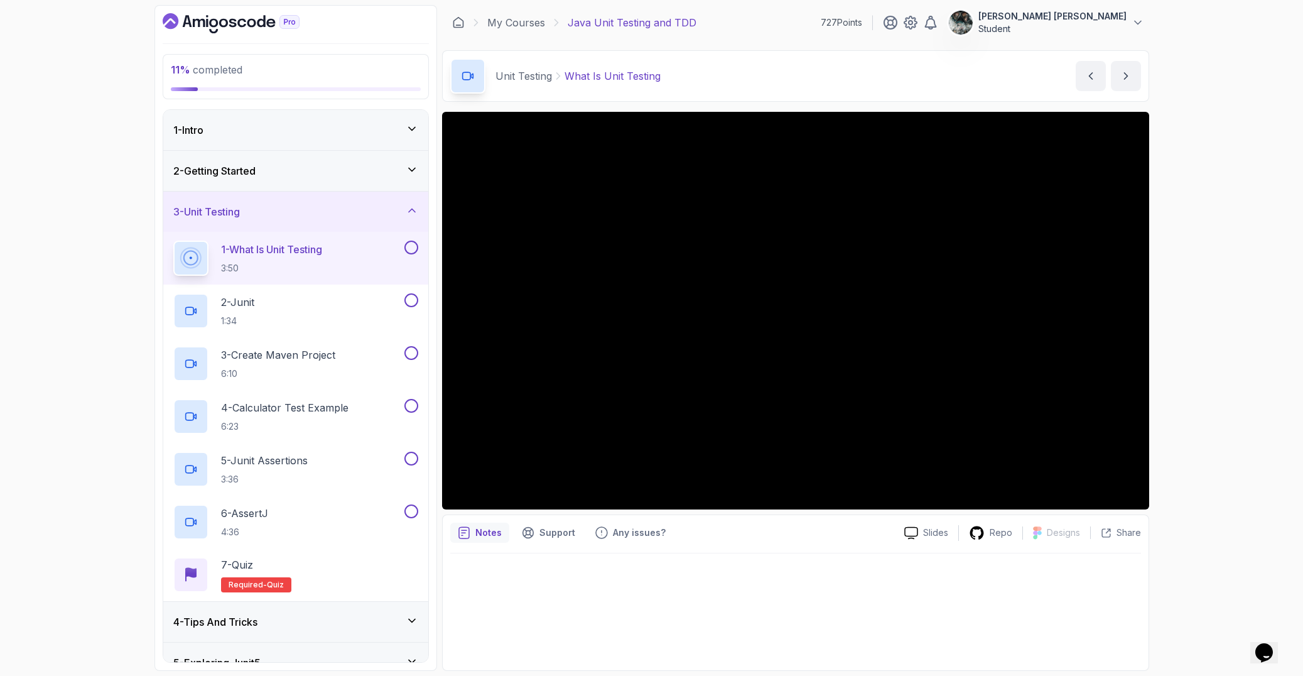
click at [1180, 157] on div "11 % completed 1 - Intro 2 - Getting Started 3 - Unit Testing 1 - What Is Unit …" at bounding box center [651, 338] width 1303 height 676
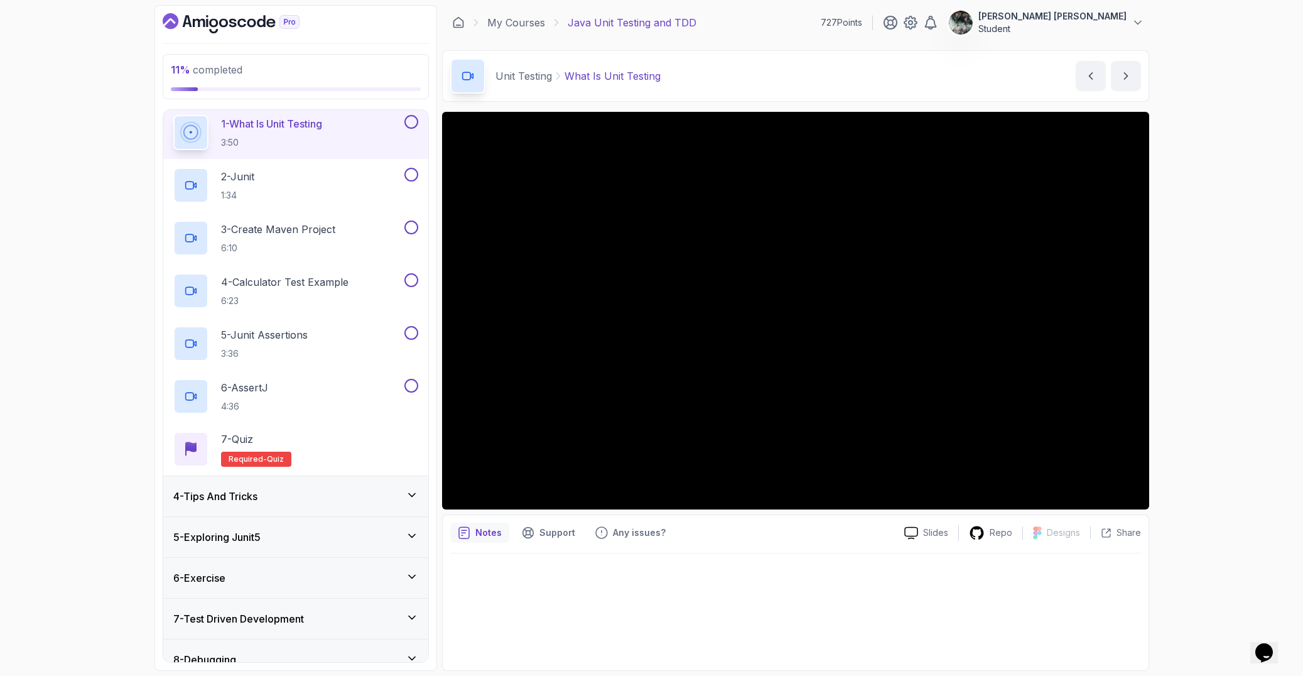
scroll to position [225, 0]
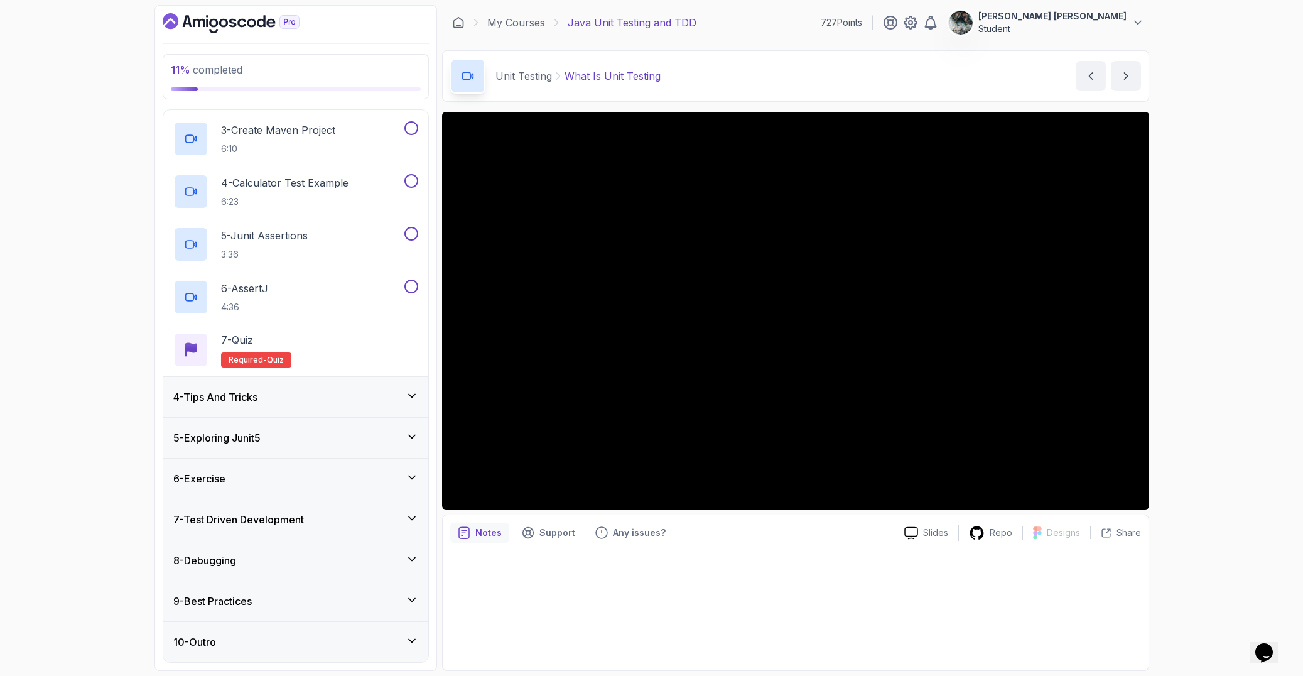
click at [1219, 209] on div "11 % completed 1 - Intro 2 - Getting Started 3 - Unit Testing 1 - What Is Unit …" at bounding box center [651, 338] width 1303 height 676
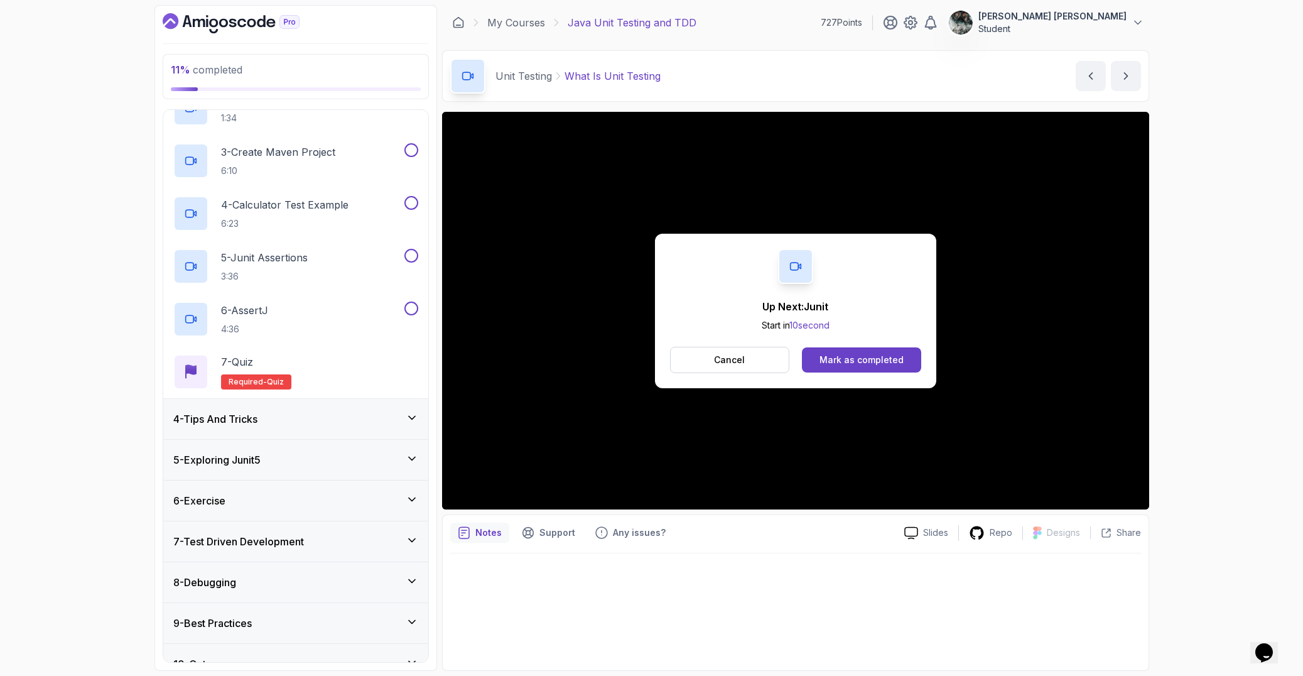
scroll to position [0, 0]
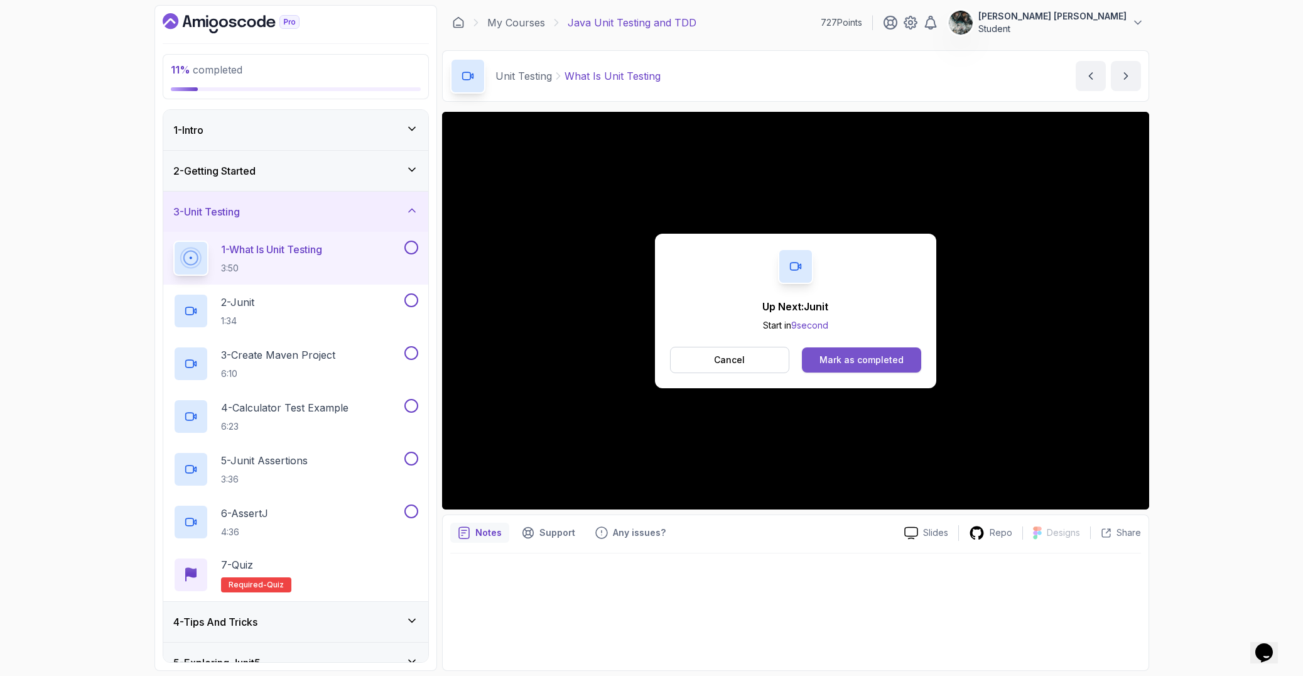
click at [867, 360] on div "Mark as completed" at bounding box center [862, 360] width 84 height 13
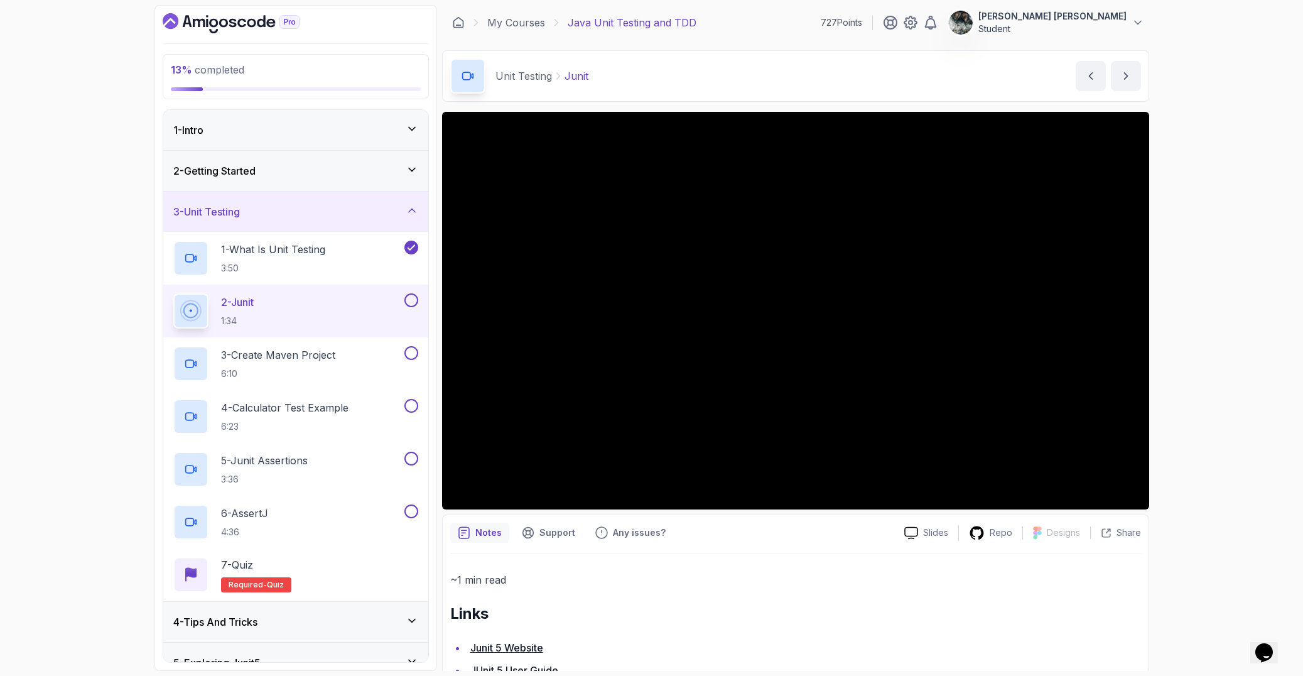
click at [1253, 132] on div "13 % completed 1 - Intro 2 - Getting Started 3 - Unit Testing 1 - What Is Unit …" at bounding box center [651, 338] width 1303 height 676
click at [307, 315] on div "2 - Junit 1:34" at bounding box center [287, 310] width 229 height 35
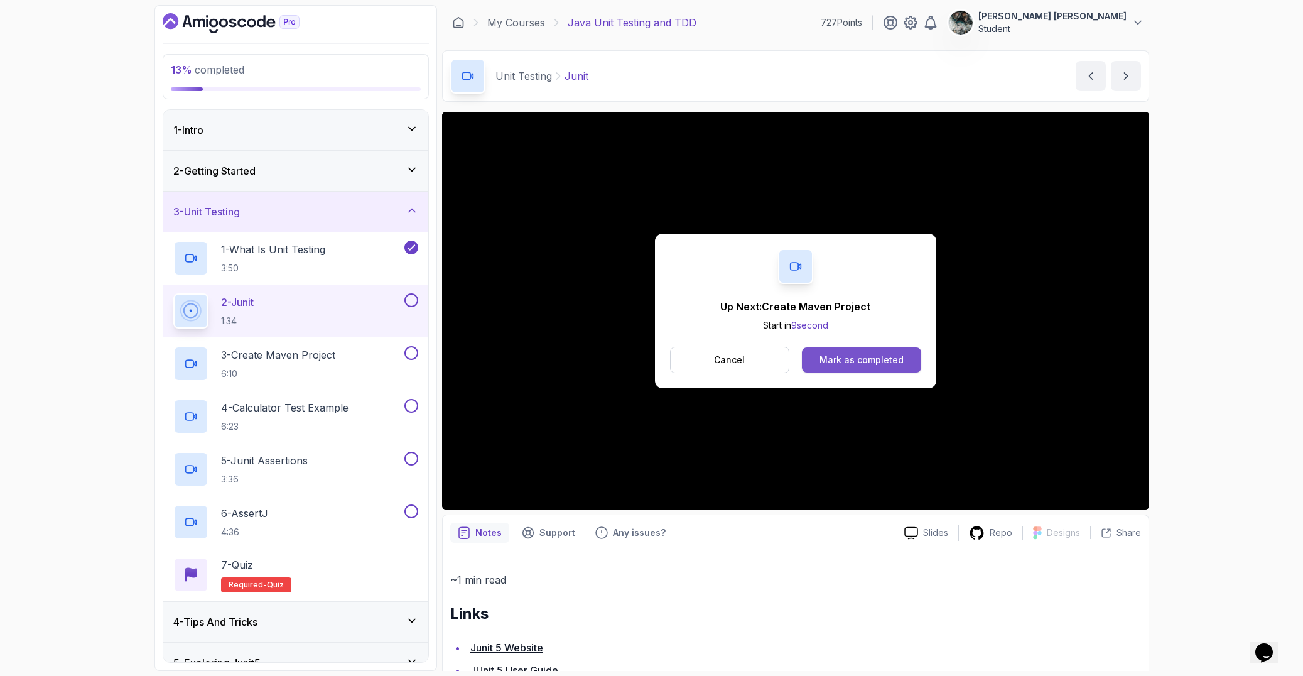
click at [854, 355] on div "Mark as completed" at bounding box center [862, 360] width 84 height 13
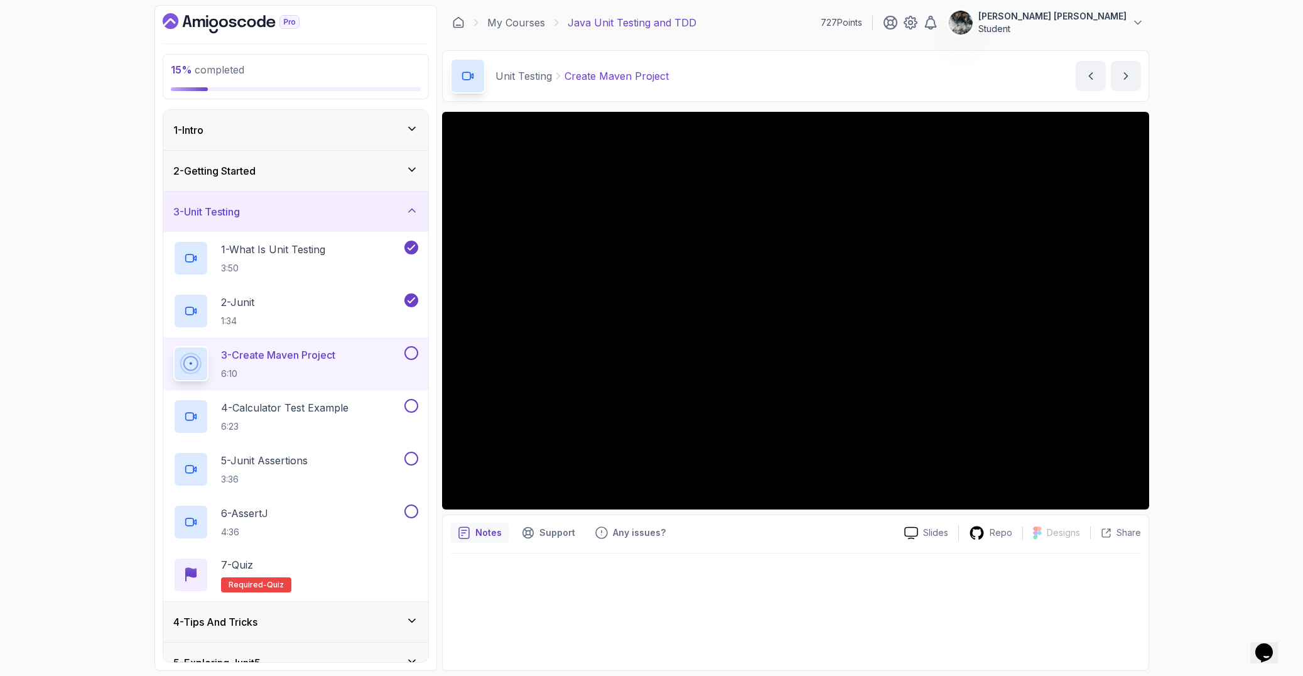
drag, startPoint x: 125, startPoint y: 262, endPoint x: 149, endPoint y: 248, distance: 28.1
click at [125, 261] on div "15 % completed 1 - Intro 2 - Getting Started 3 - Unit Testing 1 - What Is Unit …" at bounding box center [651, 338] width 1303 height 676
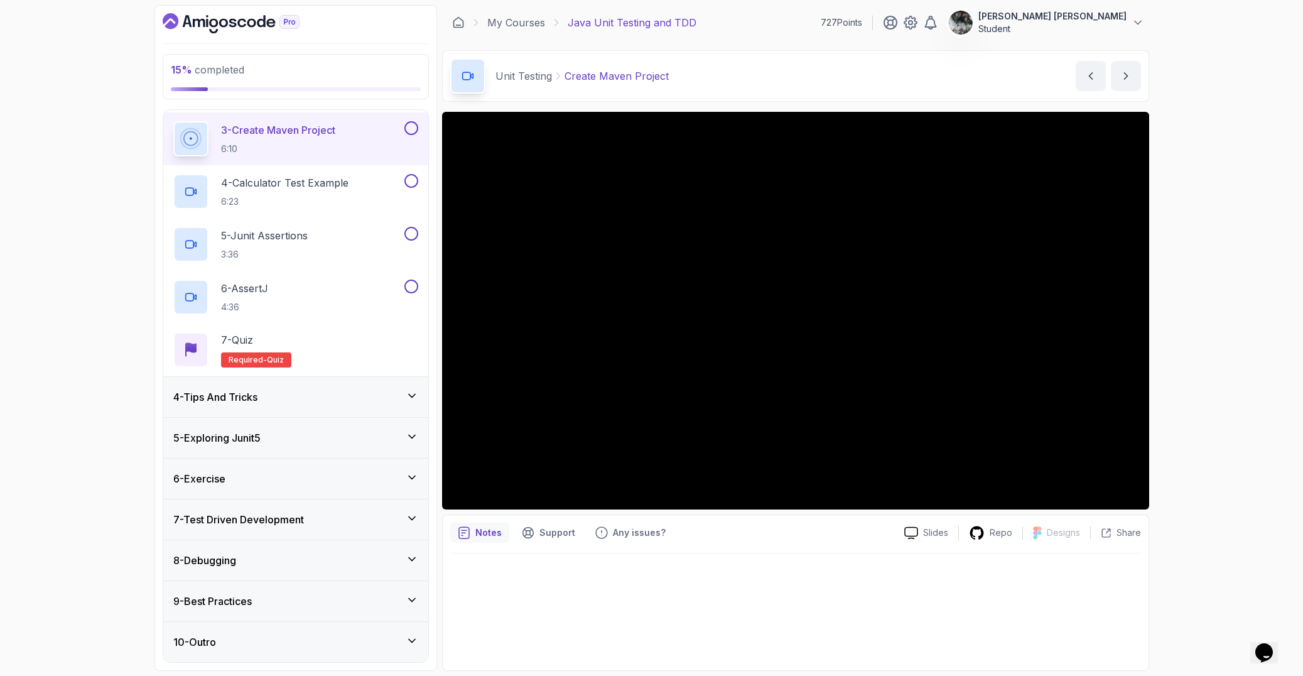
click at [252, 602] on h3 "9 - Best Practices" at bounding box center [212, 601] width 79 height 15
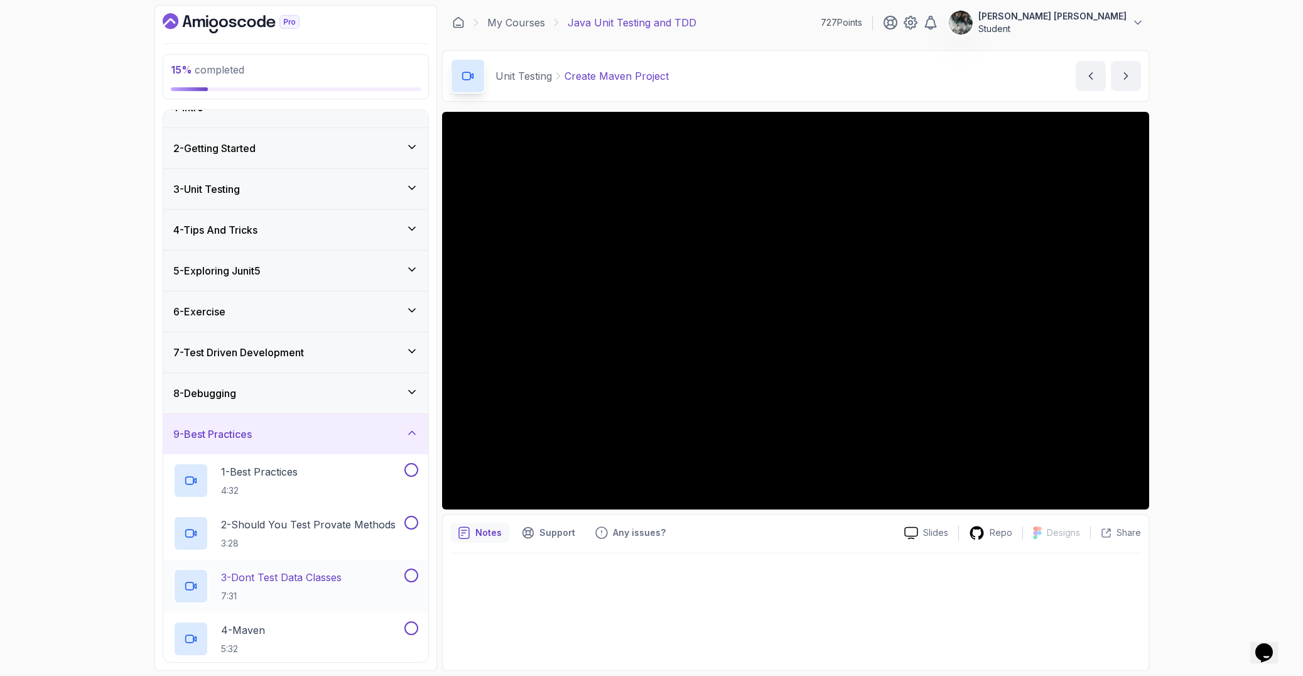
scroll to position [119, 0]
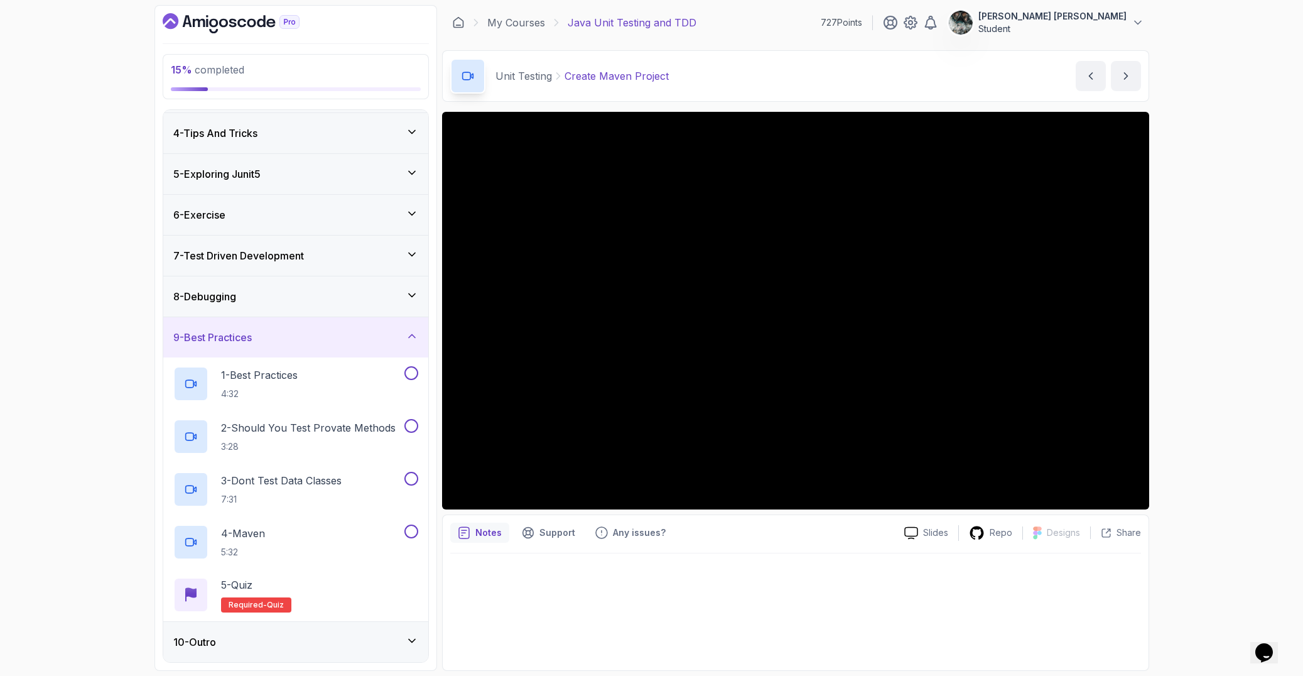
click at [347, 636] on div "10 - Outro" at bounding box center [295, 641] width 245 height 15
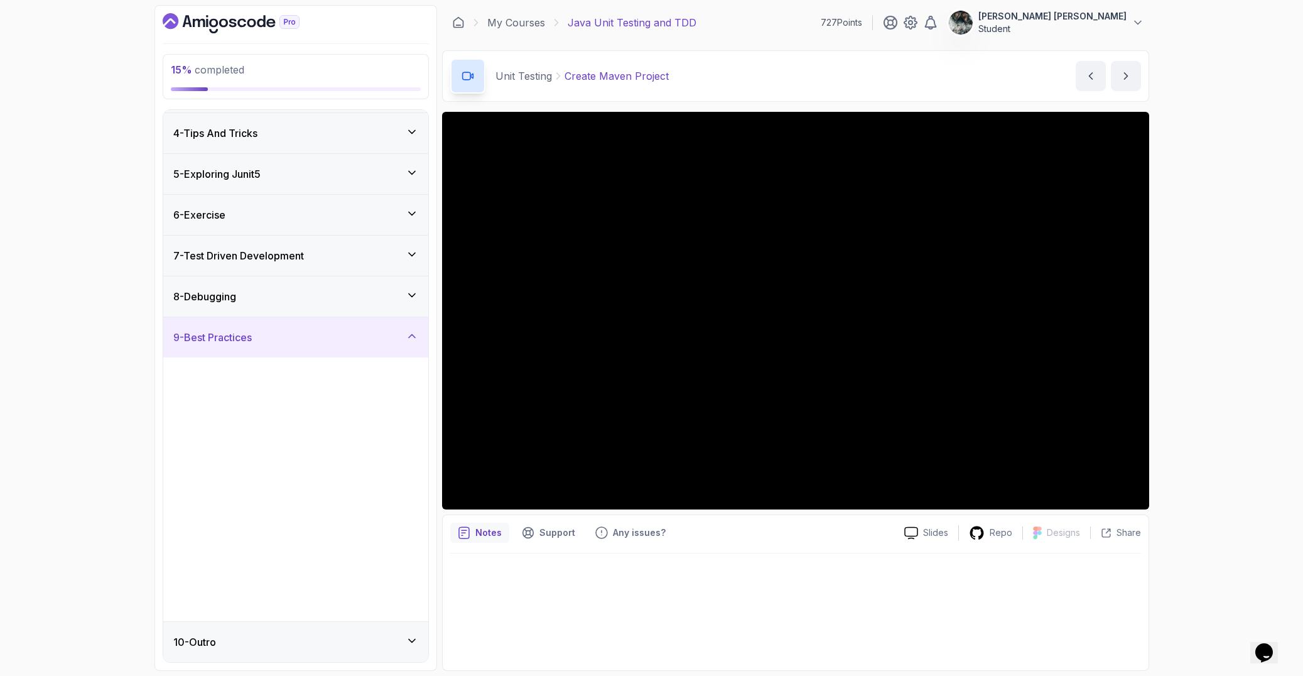
scroll to position [0, 0]
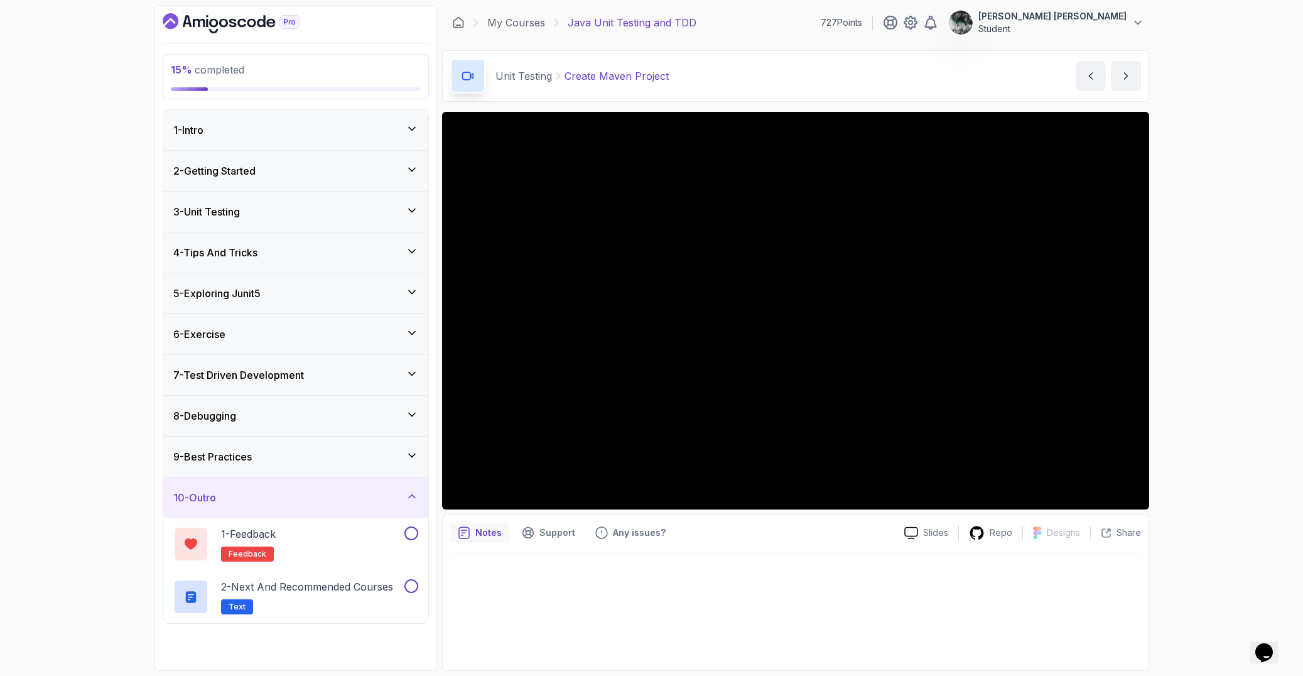
click at [297, 357] on div "7 - Test Driven Development" at bounding box center [295, 375] width 265 height 40
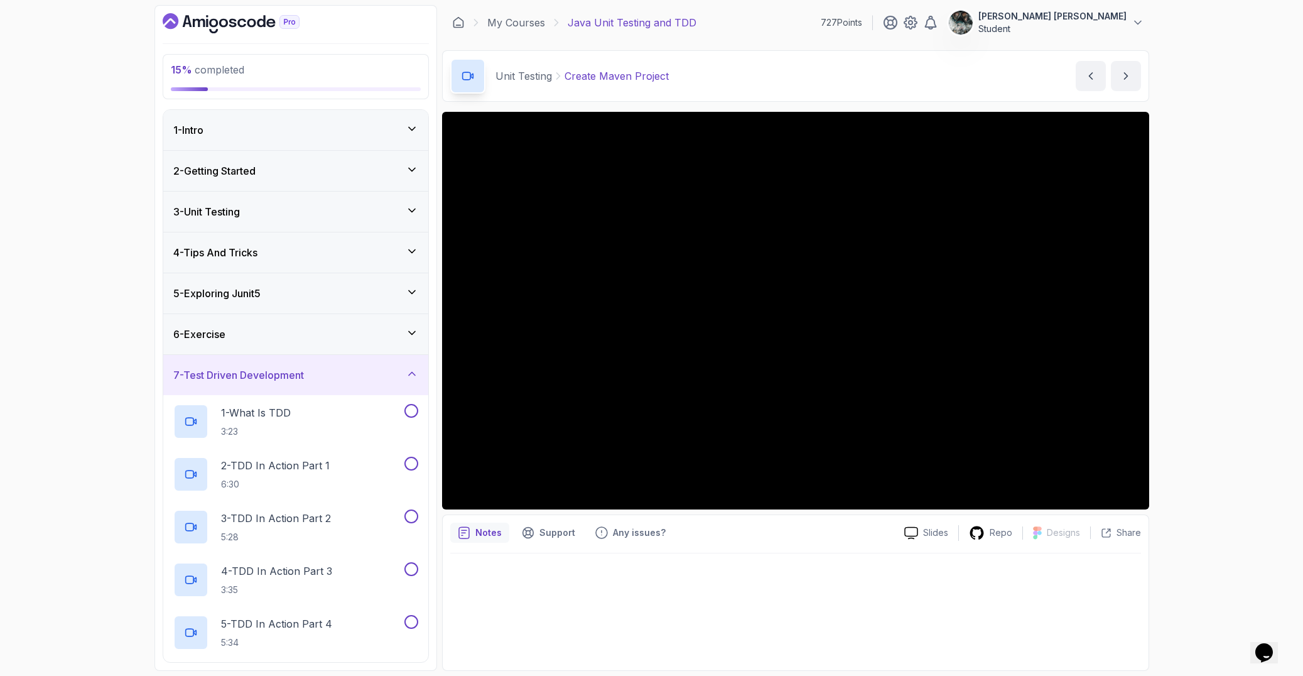
click at [348, 240] on div "4 - Tips And Tricks" at bounding box center [295, 252] width 265 height 40
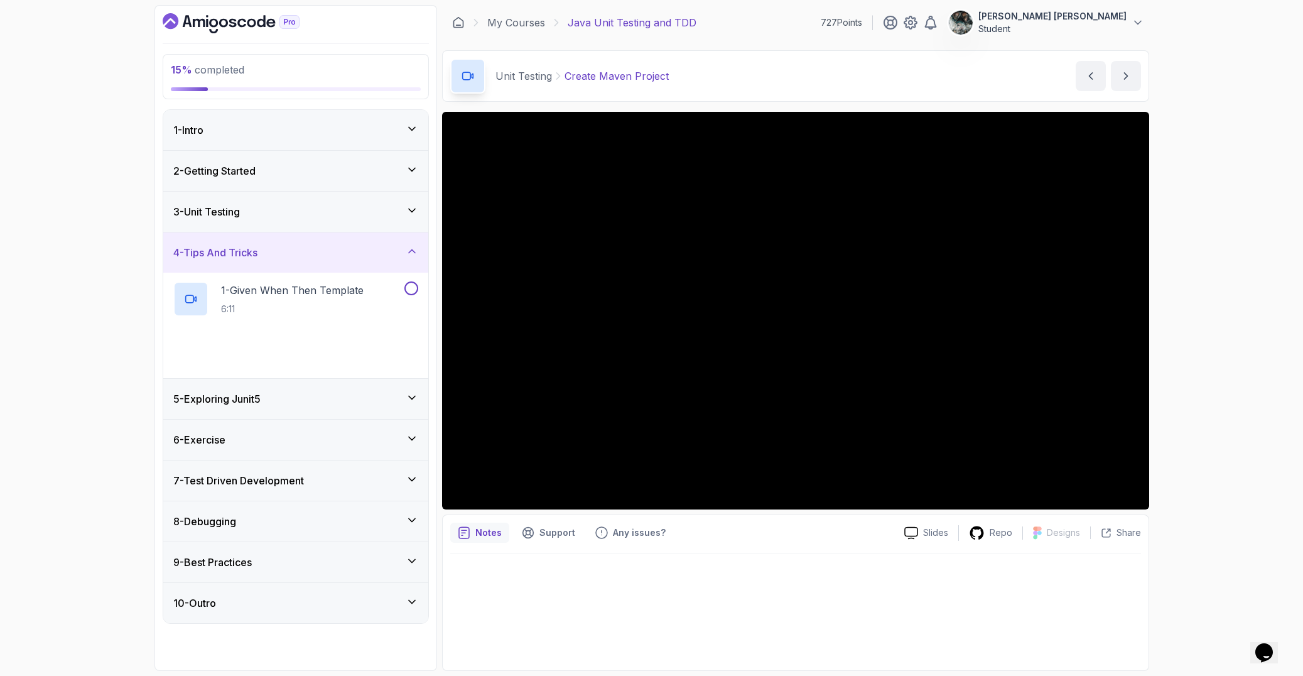
click at [361, 212] on div "3 - Unit Testing" at bounding box center [295, 211] width 245 height 15
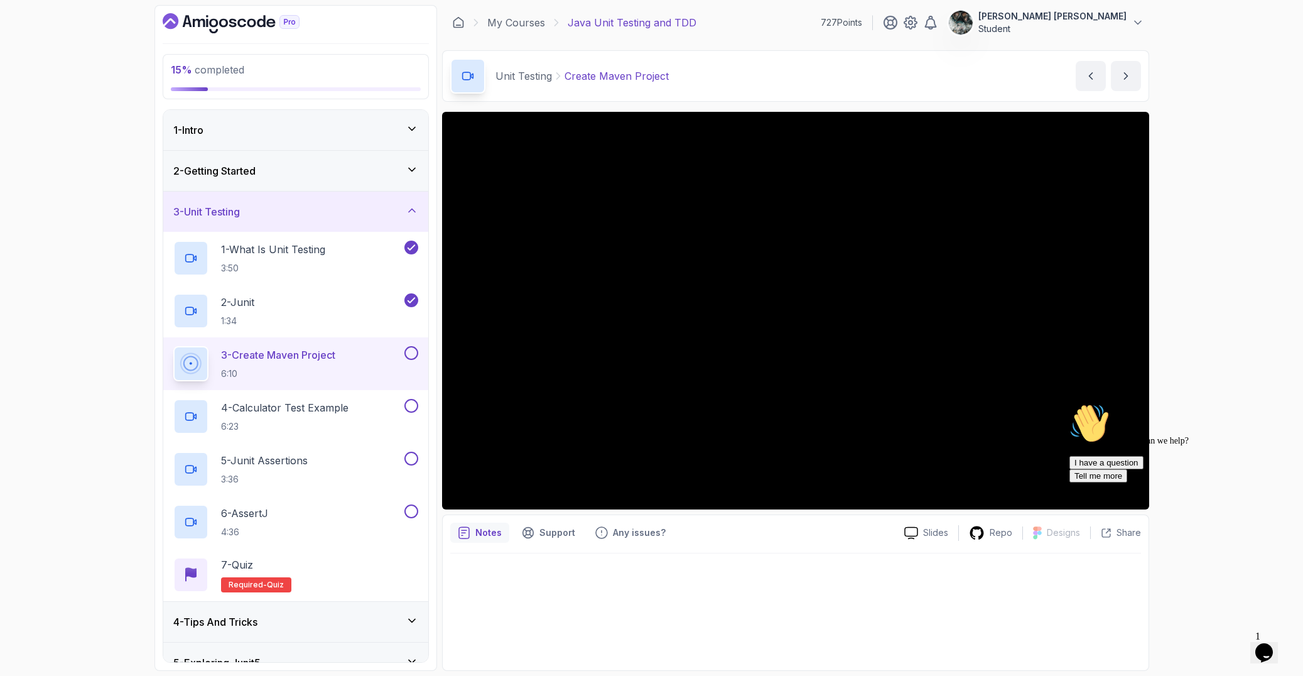
click at [1070, 403] on icon "Chat attention grabber" at bounding box center [1070, 403] width 0 height 0
click at [1269, 643] on img at bounding box center [1269, 627] width 78 height 50
click at [1269, 648] on icon "Close Chat This icon closes the chat window." at bounding box center [1261, 655] width 15 height 15
click at [1230, 643] on icon "Close" at bounding box center [1230, 648] width 0 height 11
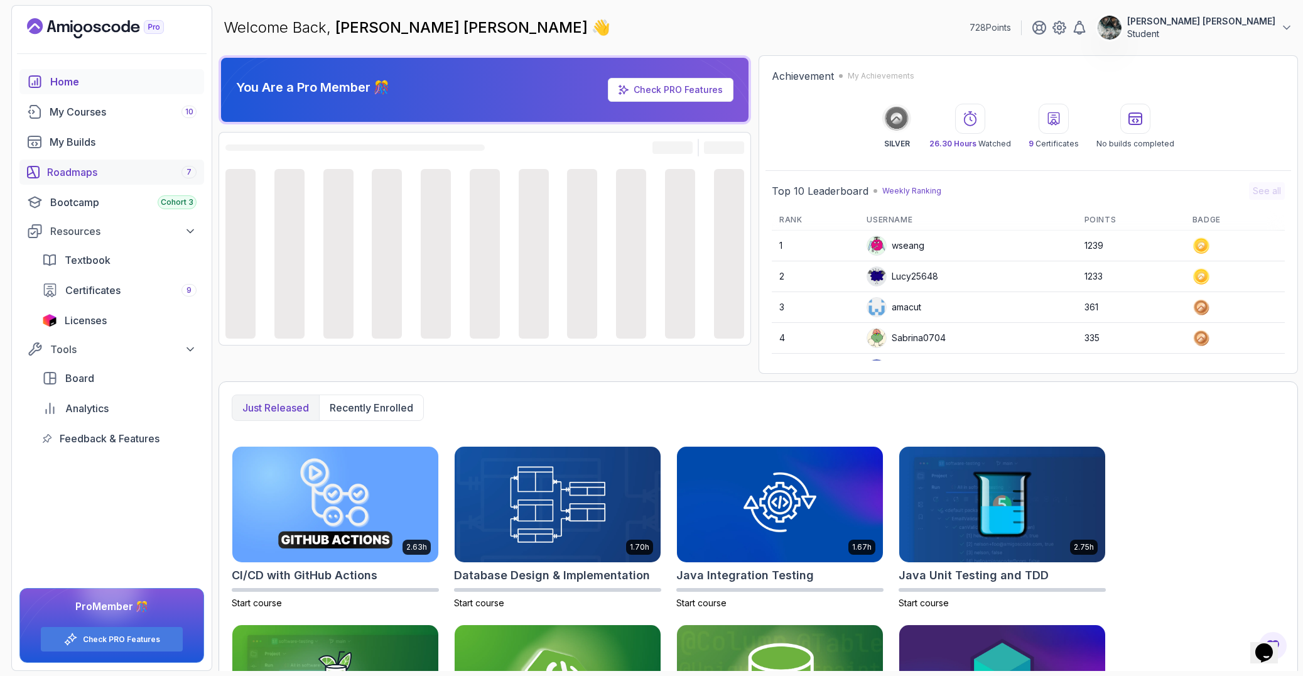
click at [99, 160] on link "Roadmaps 7" at bounding box center [111, 172] width 185 height 25
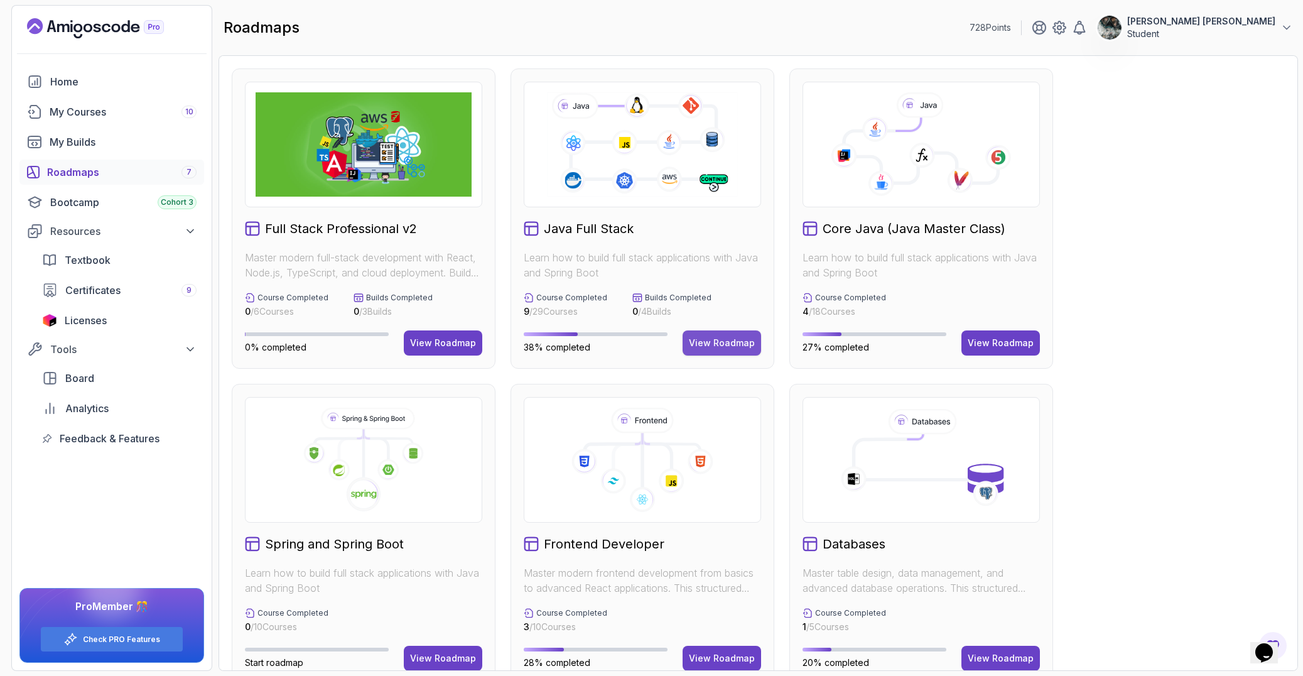
click at [719, 342] on div "View Roadmap" at bounding box center [722, 343] width 66 height 13
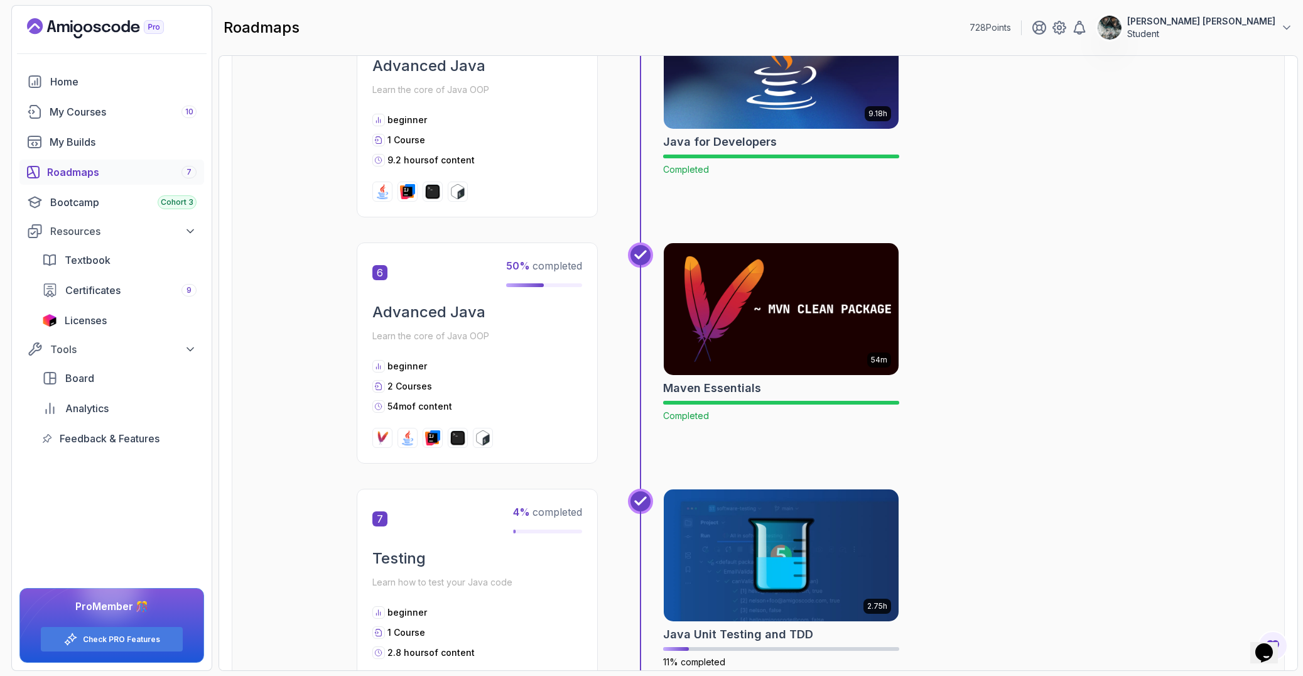
scroll to position [1397, 0]
